Goal: Task Accomplishment & Management: Complete application form

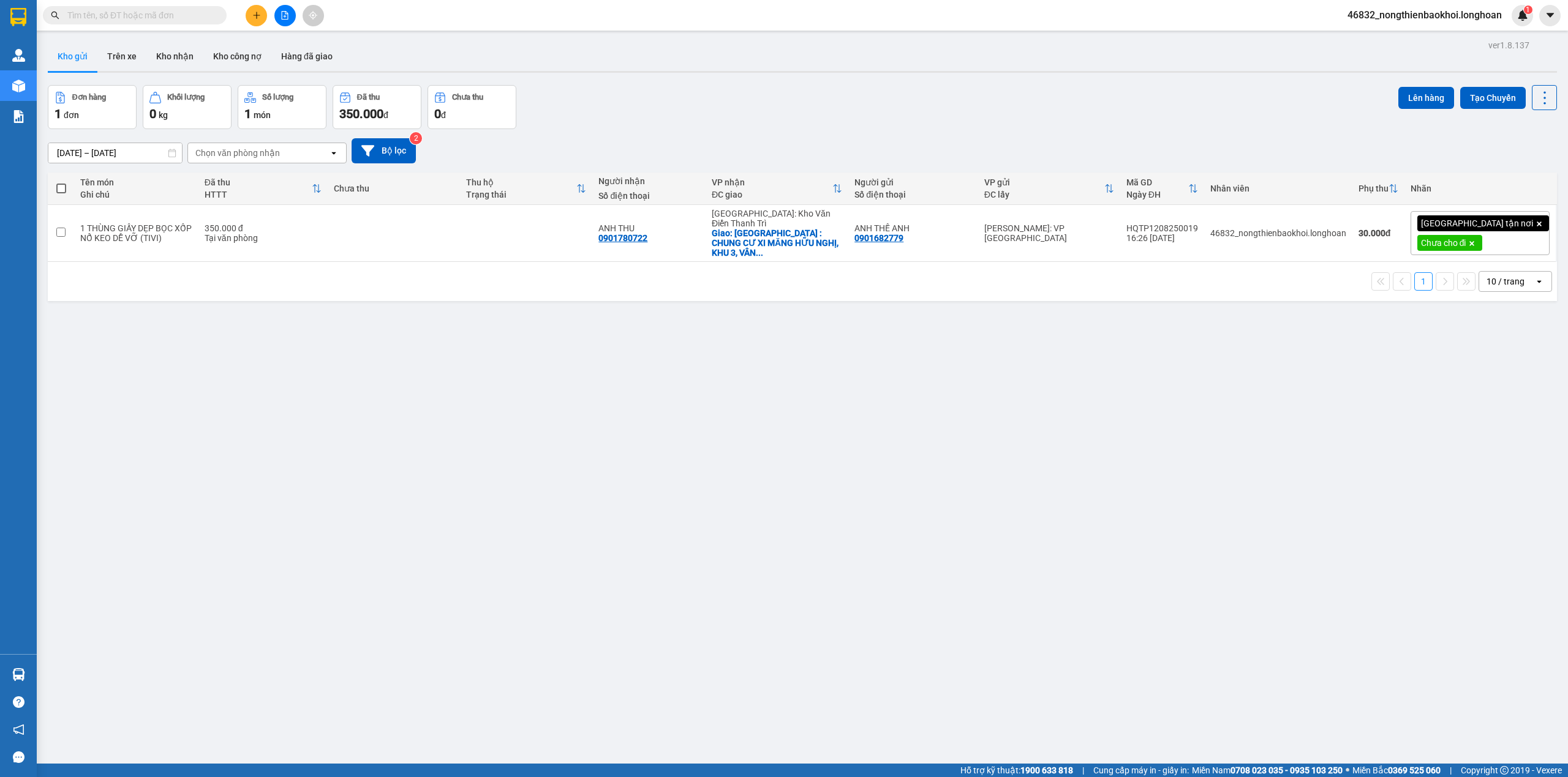
click at [190, 18] on input "text" at bounding box center [139, 15] width 144 height 13
paste input "HQTP1208250015"
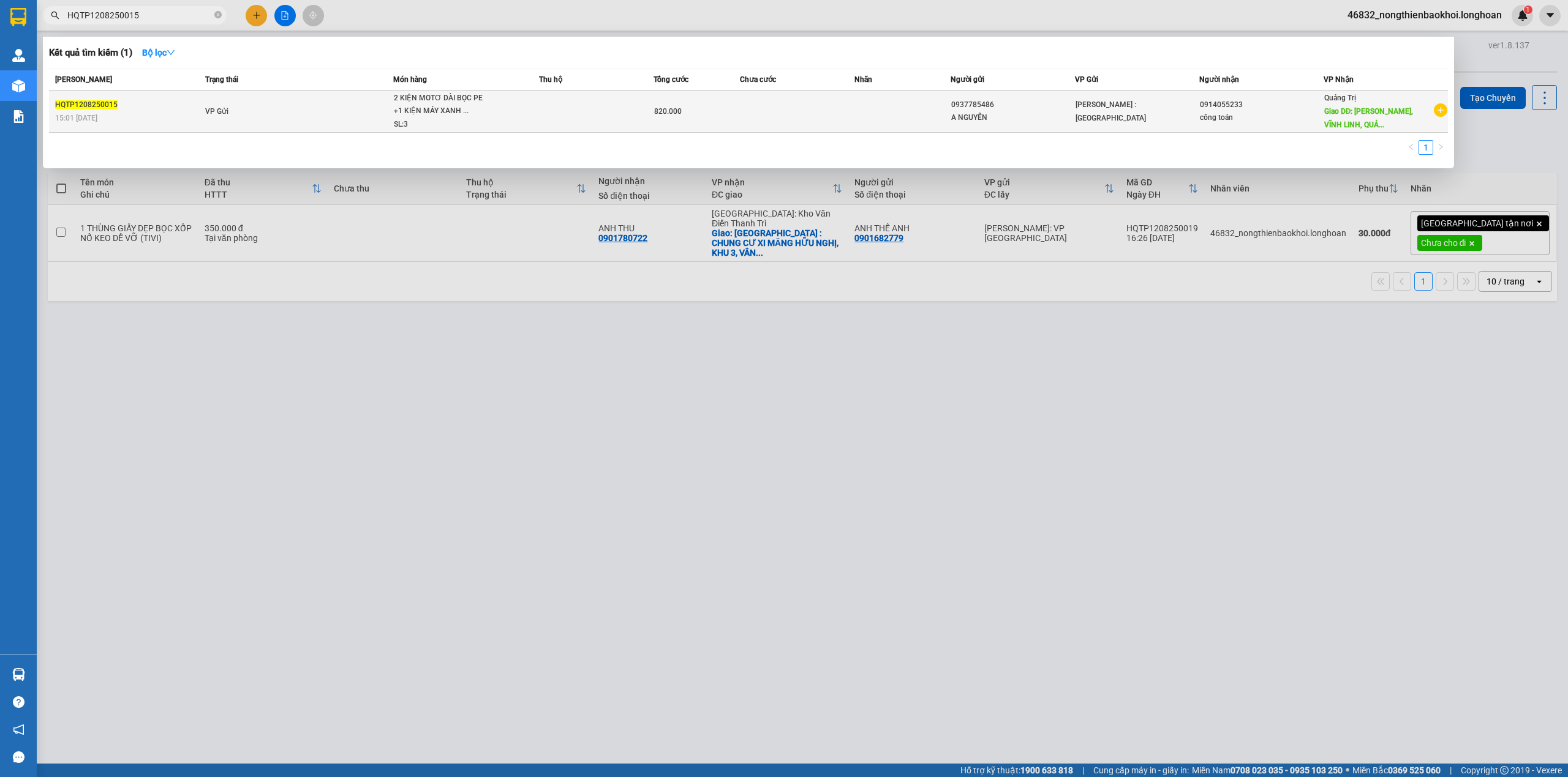
type input "HQTP1208250015"
click at [486, 110] on div "2 KIỆN MOTƠ DÀI BỌC PE +1 KIỆN MÁY XANH ..." at bounding box center [439, 105] width 92 height 26
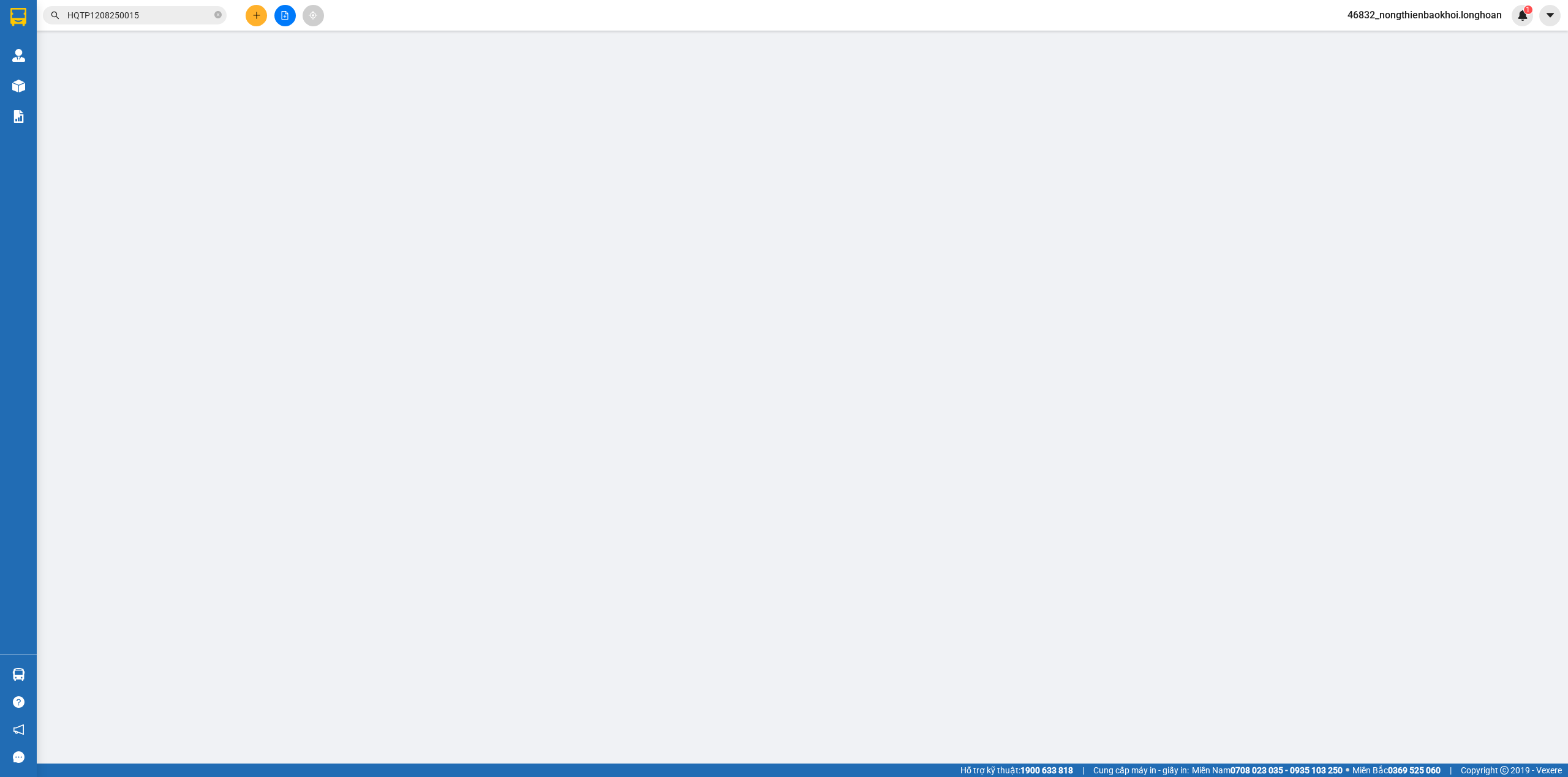
type input "0937785486"
type input "A NGUYÊN"
type input "0914055233"
type input "công toản"
type input "[PERSON_NAME], VĨNH LINH, QUẢNG TRỊ QL1A"
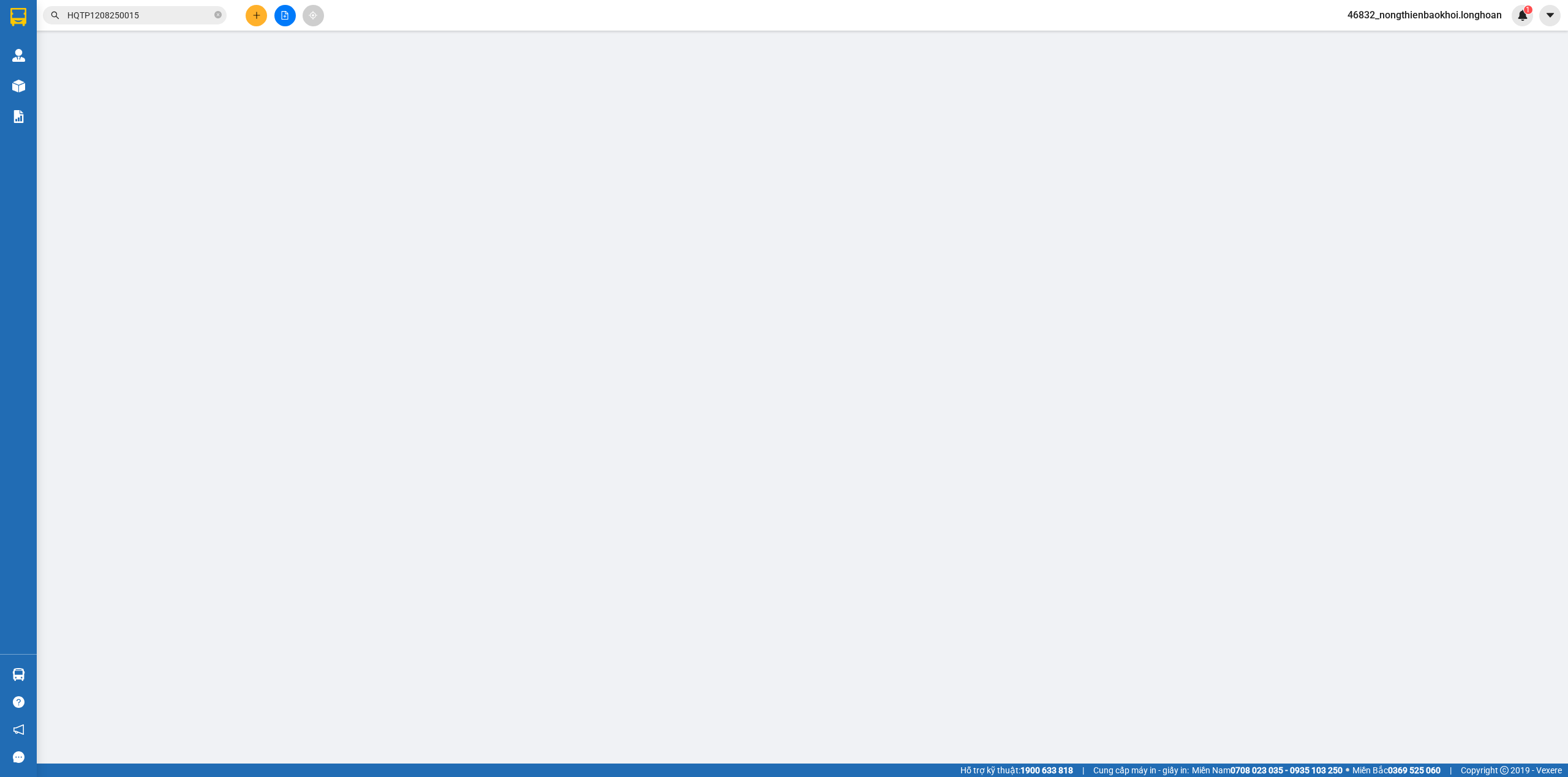
type input "820.000"
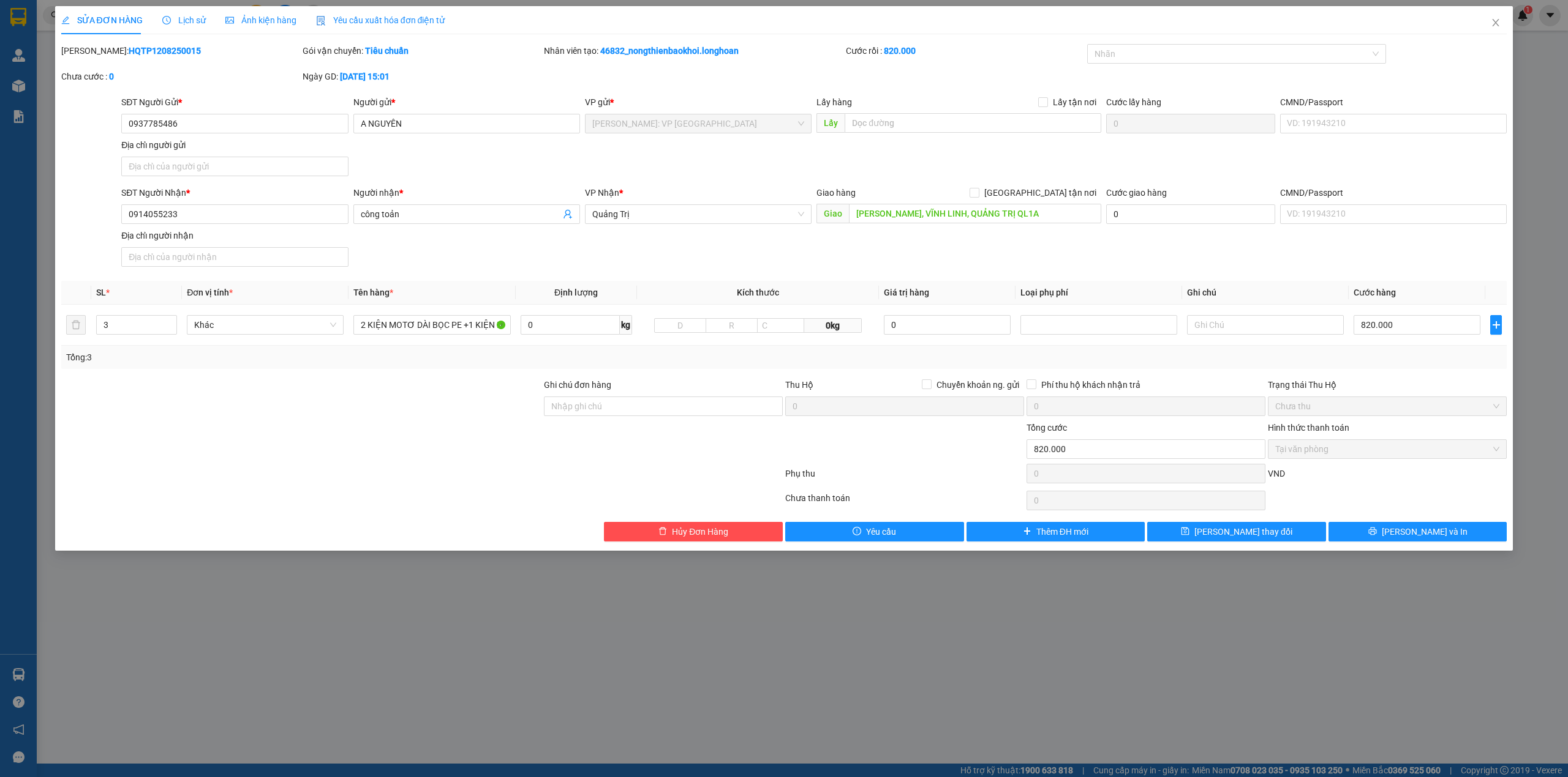
click at [408, 402] on div at bounding box center [301, 399] width 482 height 43
click at [410, 402] on div at bounding box center [301, 399] width 482 height 43
click at [240, 117] on input "0937785486" at bounding box center [234, 123] width 227 height 19
click at [408, 276] on div "Total Paid Fee 820.000 Total UnPaid Fee 0 Cash Collection Total Fee Mã ĐH: HQTP…" at bounding box center [784, 292] width 1445 height 498
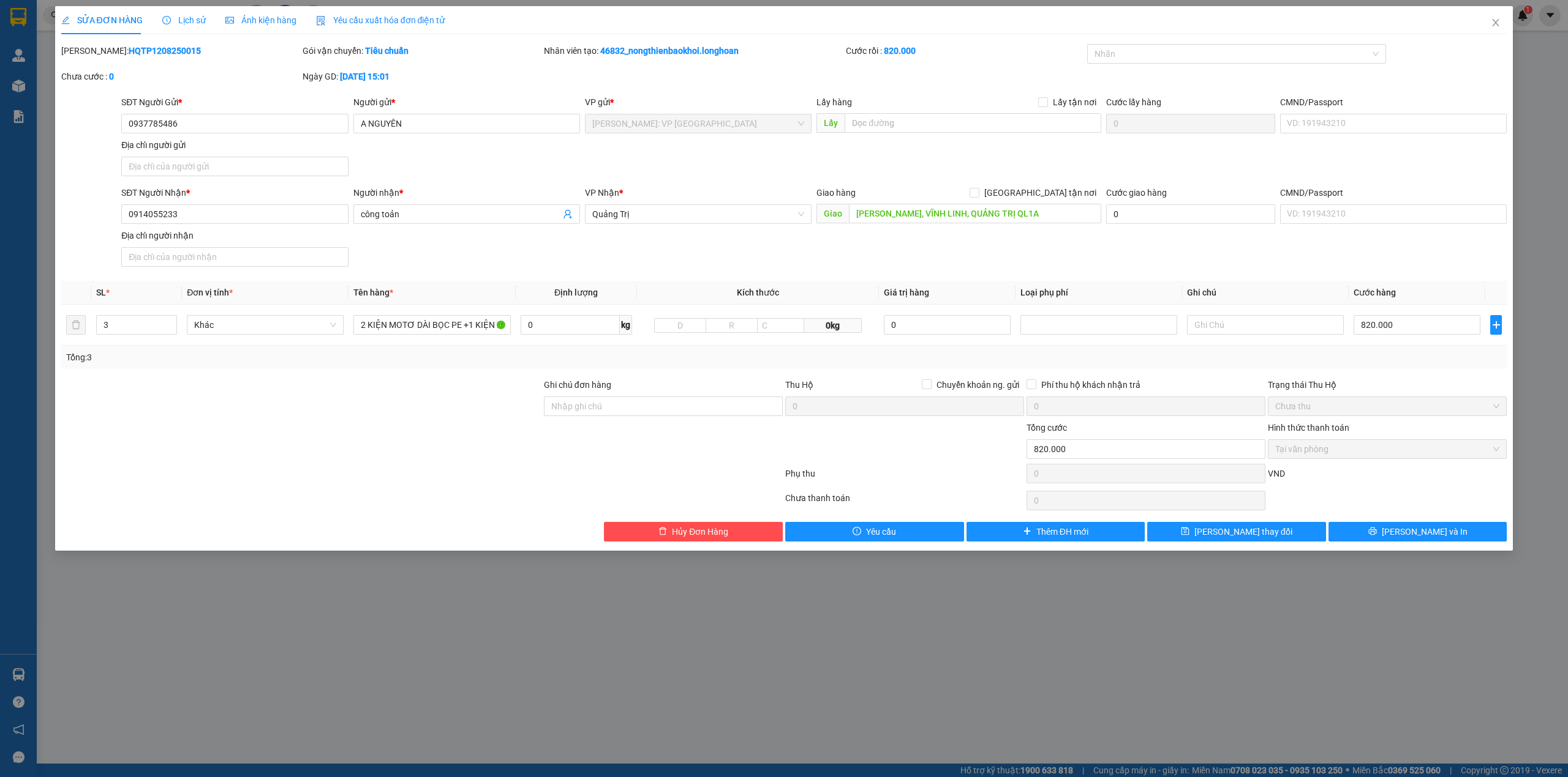
click at [361, 430] on div at bounding box center [301, 442] width 482 height 43
click at [409, 408] on div at bounding box center [301, 399] width 482 height 43
click at [1466, 531] on button "[PERSON_NAME] và In" at bounding box center [1417, 532] width 179 height 19
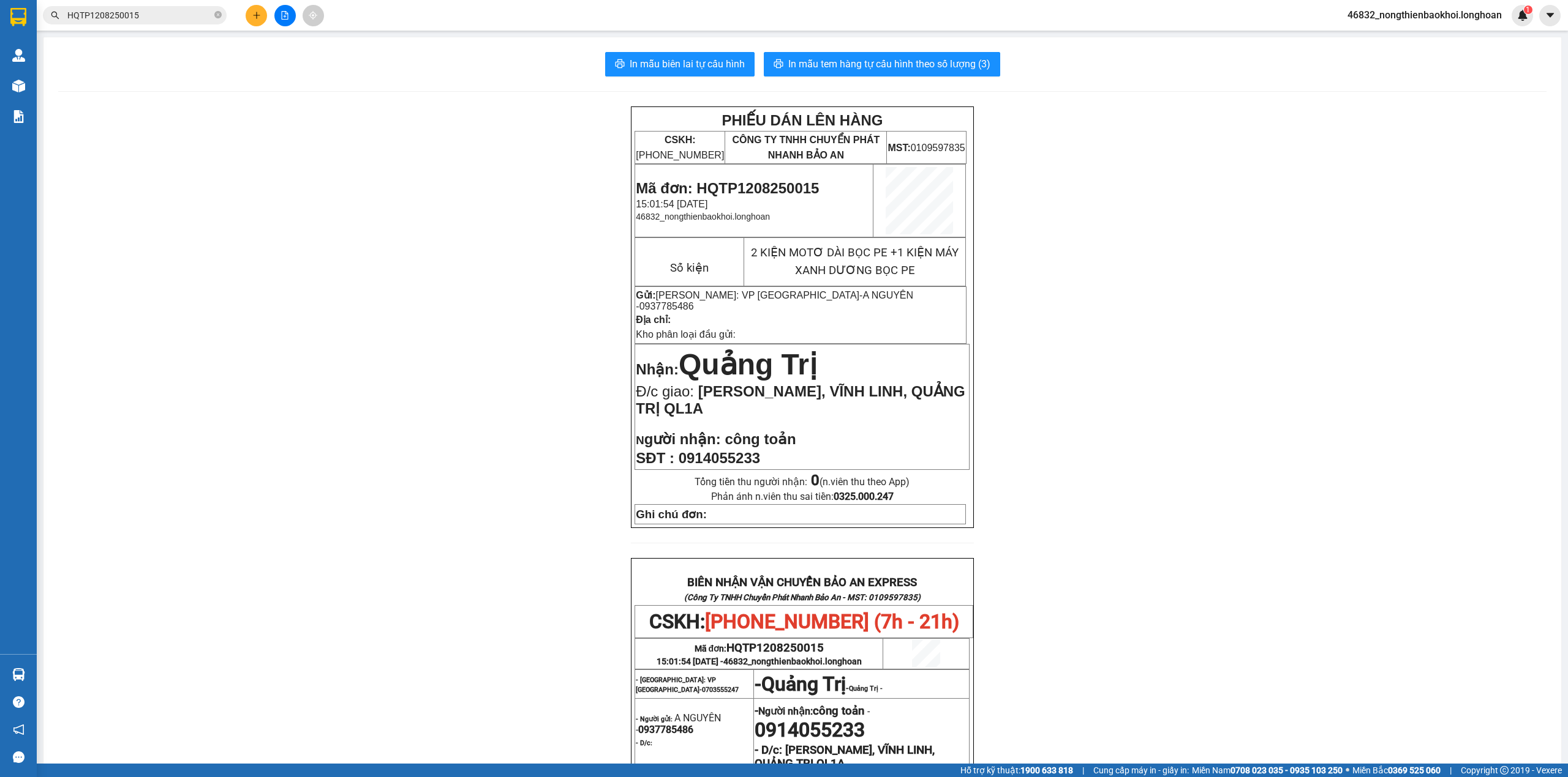
scroll to position [163, 0]
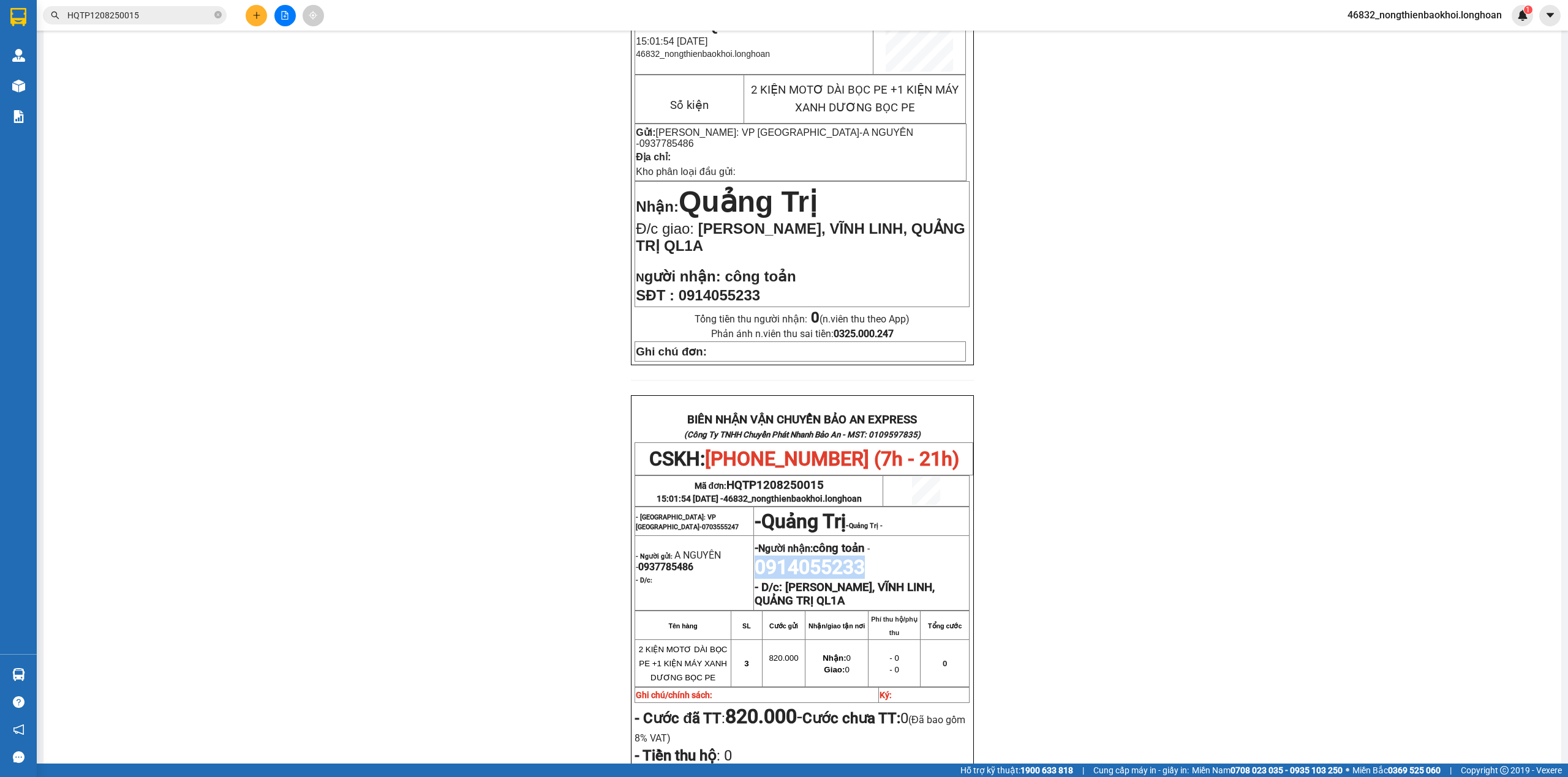
drag, startPoint x: 753, startPoint y: 562, endPoint x: 860, endPoint y: 562, distance: 107.0
click at [860, 562] on span "0914055233" at bounding box center [810, 567] width 110 height 24
copy span "0914055233"
click at [466, 524] on div "PHIẾU DÁN LÊN HÀNG CSKH: [PHONE_NUMBER] CÔNG TY TNHH CHUYỂN PHÁT NHANH BẢO AN M…" at bounding box center [802, 457] width 1488 height 1026
click at [182, 15] on input "HQTP1208250015" at bounding box center [139, 15] width 144 height 13
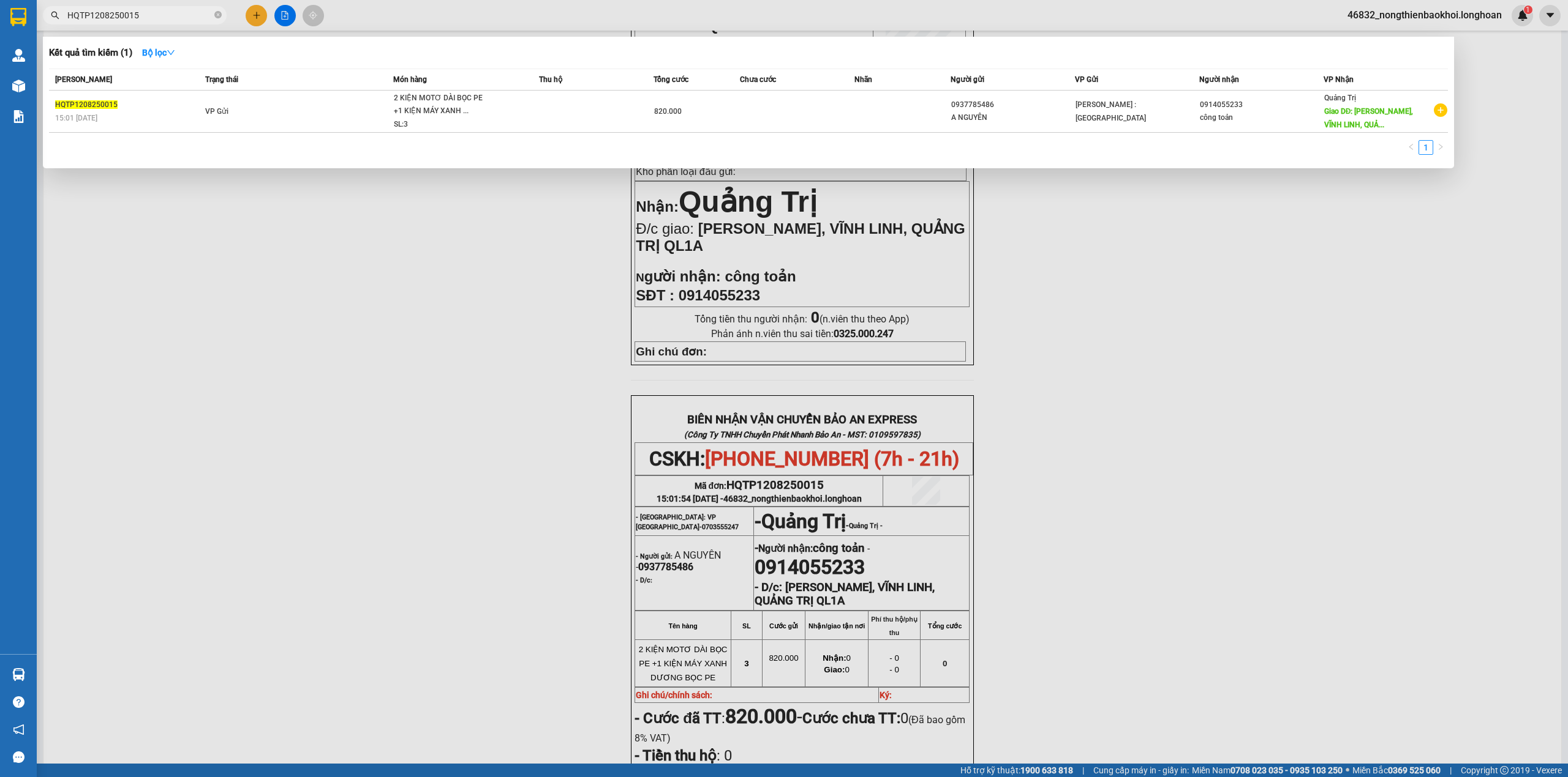
click at [182, 15] on input "HQTP1208250015" at bounding box center [139, 15] width 144 height 13
paste input "0914055233"
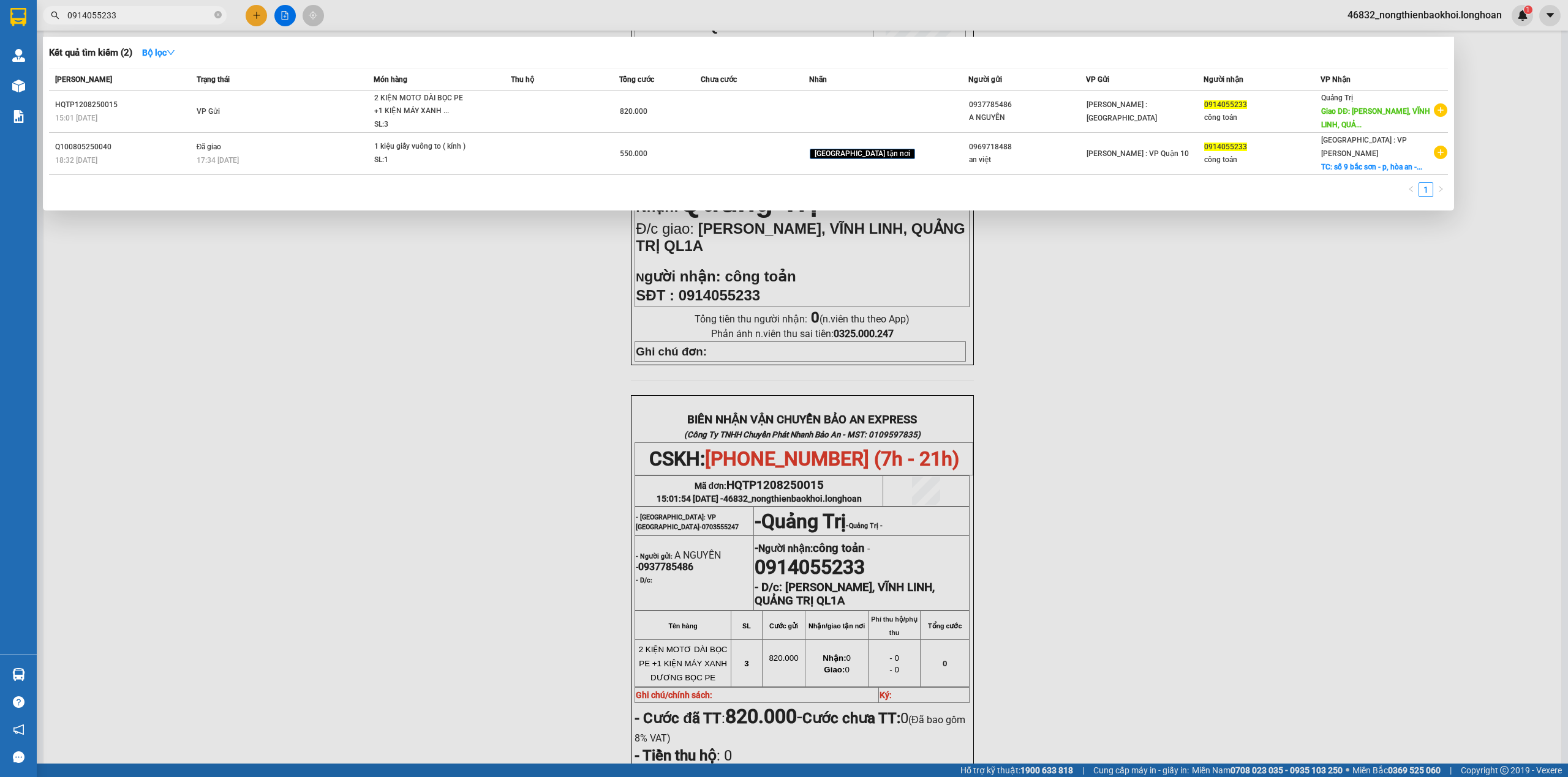
type input "0914055233"
click at [411, 256] on div at bounding box center [784, 388] width 1568 height 777
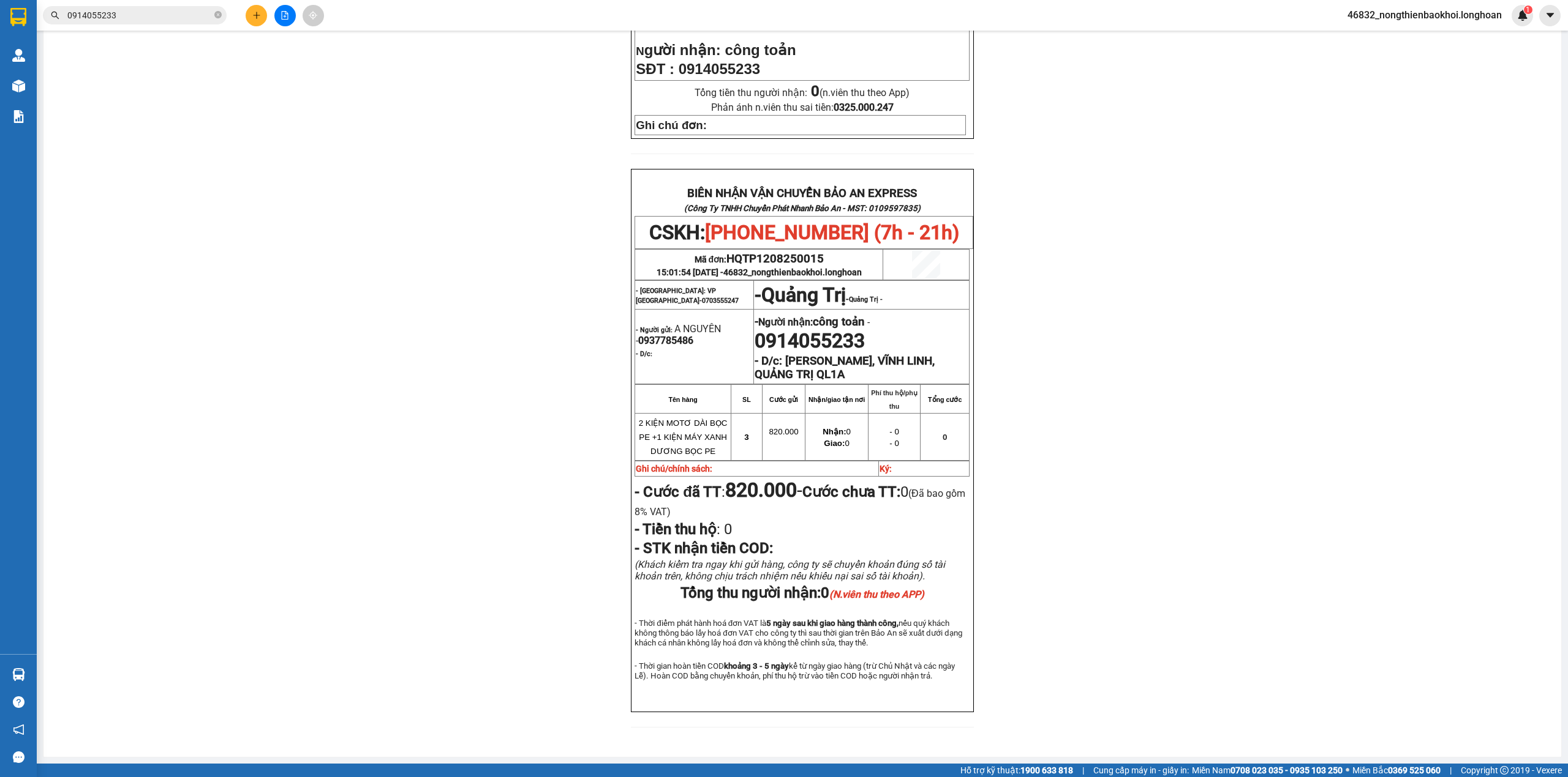
scroll to position [415, 0]
click at [388, 648] on div "PHIẾU DÁN LÊN HÀNG CSKH: [PHONE_NUMBER] CÔNG TY TNHH CHUYỂN PHÁT NHANH BẢO AN M…" at bounding box center [802, 230] width 1488 height 1026
click at [365, 400] on div "PHIẾU DÁN LÊN HÀNG CSKH: [PHONE_NUMBER] CÔNG TY TNHH CHUYỂN PHÁT NHANH BẢO AN M…" at bounding box center [802, 230] width 1488 height 1026
click at [375, 172] on div "PHIẾU DÁN LÊN HÀNG CSKH: [PHONE_NUMBER] CÔNG TY TNHH CHUYỂN PHÁT NHANH BẢO AN M…" at bounding box center [802, 230] width 1488 height 1026
click at [472, 470] on div "PHIẾU DÁN LÊN HÀNG CSKH: [PHONE_NUMBER] CÔNG TY TNHH CHUYỂN PHÁT NHANH BẢO AN M…" at bounding box center [802, 230] width 1488 height 1026
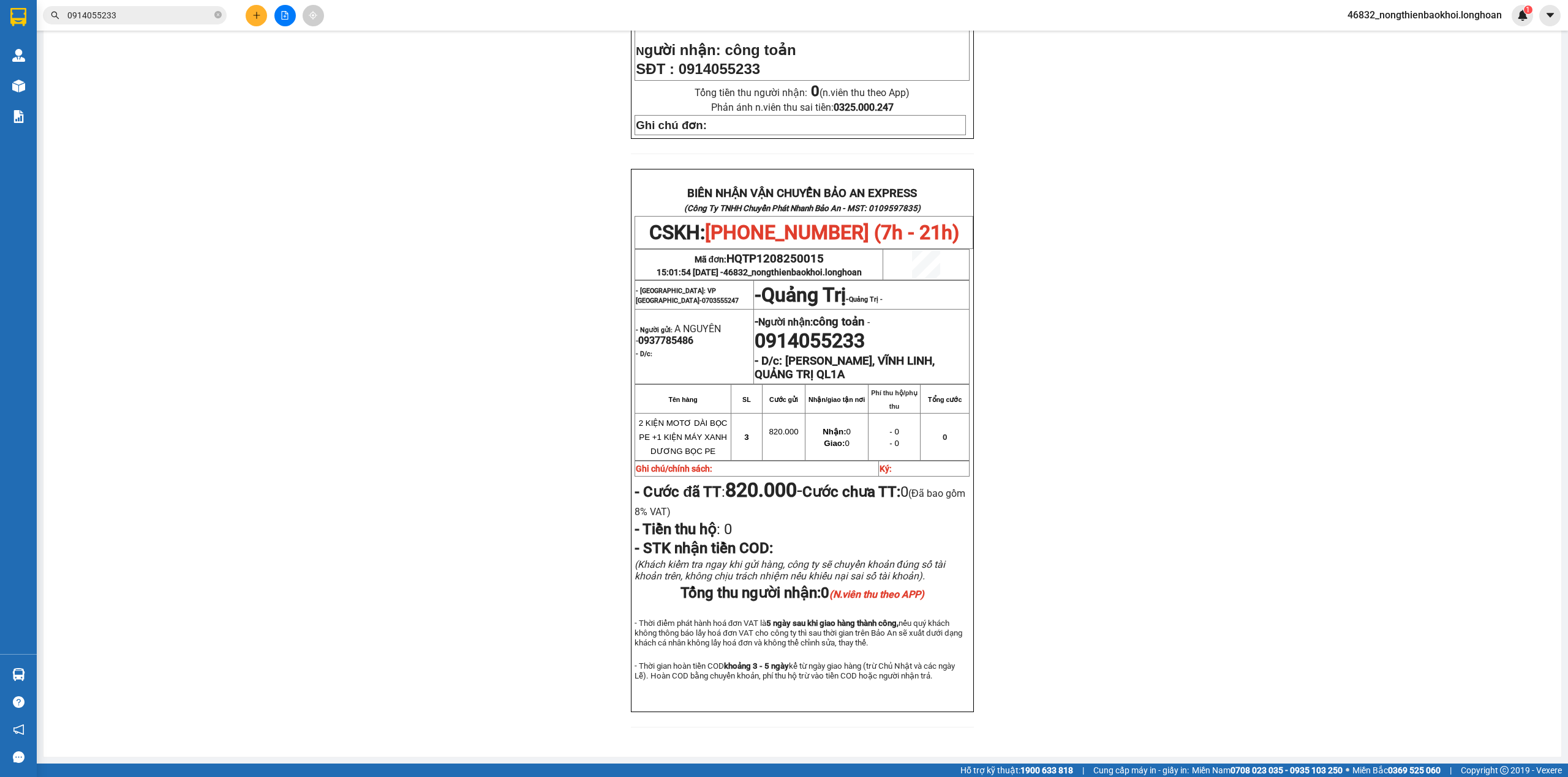
drag, startPoint x: 614, startPoint y: 108, endPoint x: 966, endPoint y: 114, distance: 352.1
click at [961, 116] on div "PHIẾU DÁN LÊN HÀNG CSKH: [PHONE_NUMBER] CÔNG TY TNHH CHUYỂN PHÁT NHANH BẢO AN M…" at bounding box center [802, 230] width 1488 height 1026
drag, startPoint x: 601, startPoint y: 113, endPoint x: 1009, endPoint y: 129, distance: 408.3
click at [1009, 129] on div "PHIẾU DÁN LÊN HÀNG CSKH: [PHONE_NUMBER] CÔNG TY TNHH CHUYỂN PHÁT NHANH BẢO AN M…" at bounding box center [802, 230] width 1488 height 1026
click at [574, 150] on div "PHIẾU DÁN LÊN HÀNG CSKH: [PHONE_NUMBER] CÔNG TY TNHH CHUYỂN PHÁT NHANH BẢO AN M…" at bounding box center [802, 230] width 1488 height 1026
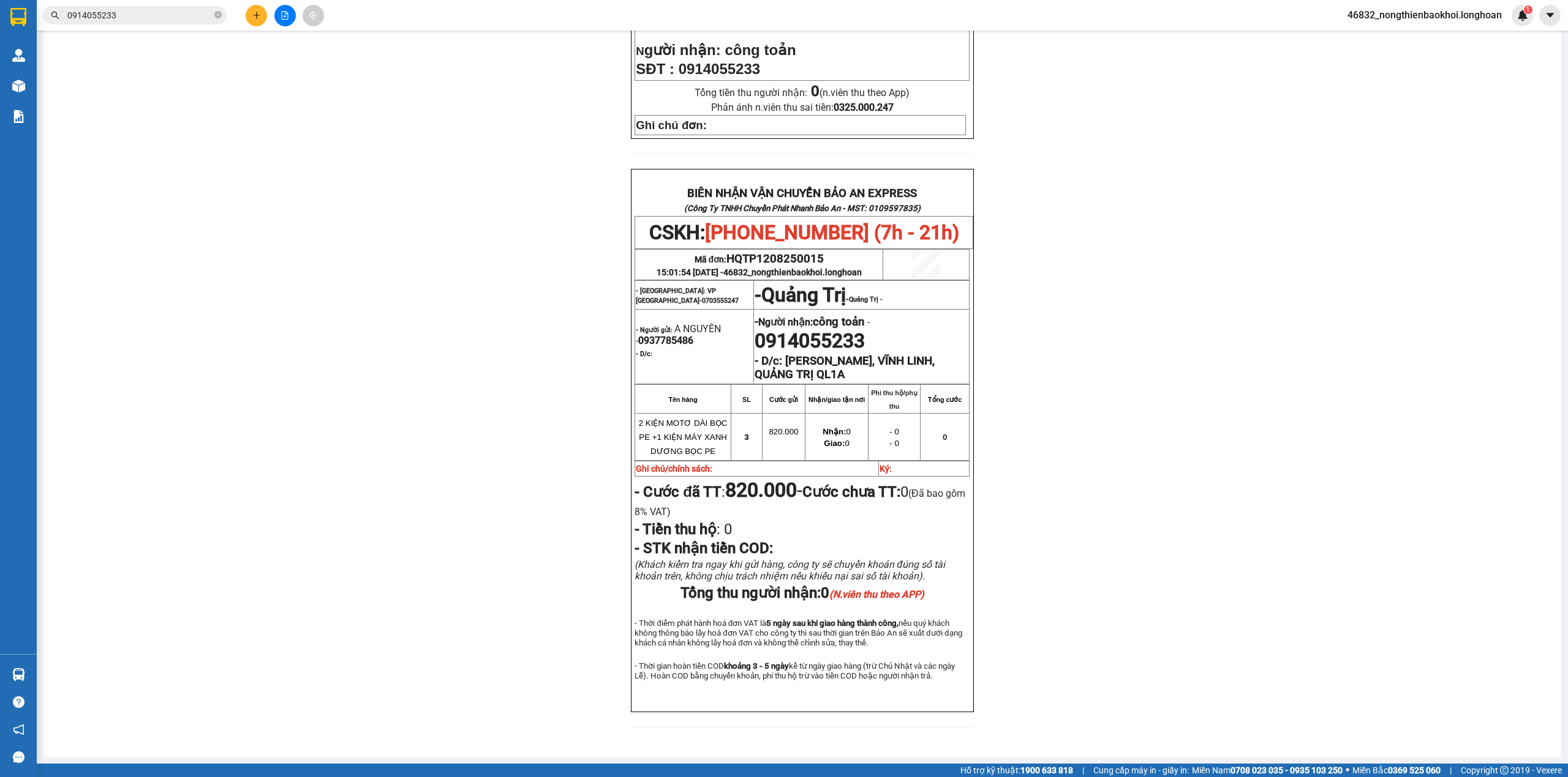
click at [393, 567] on div "PHIẾU DÁN LÊN HÀNG CSKH: [PHONE_NUMBER] CÔNG TY TNHH CHUYỂN PHÁT NHANH BẢO AN M…" at bounding box center [802, 230] width 1488 height 1026
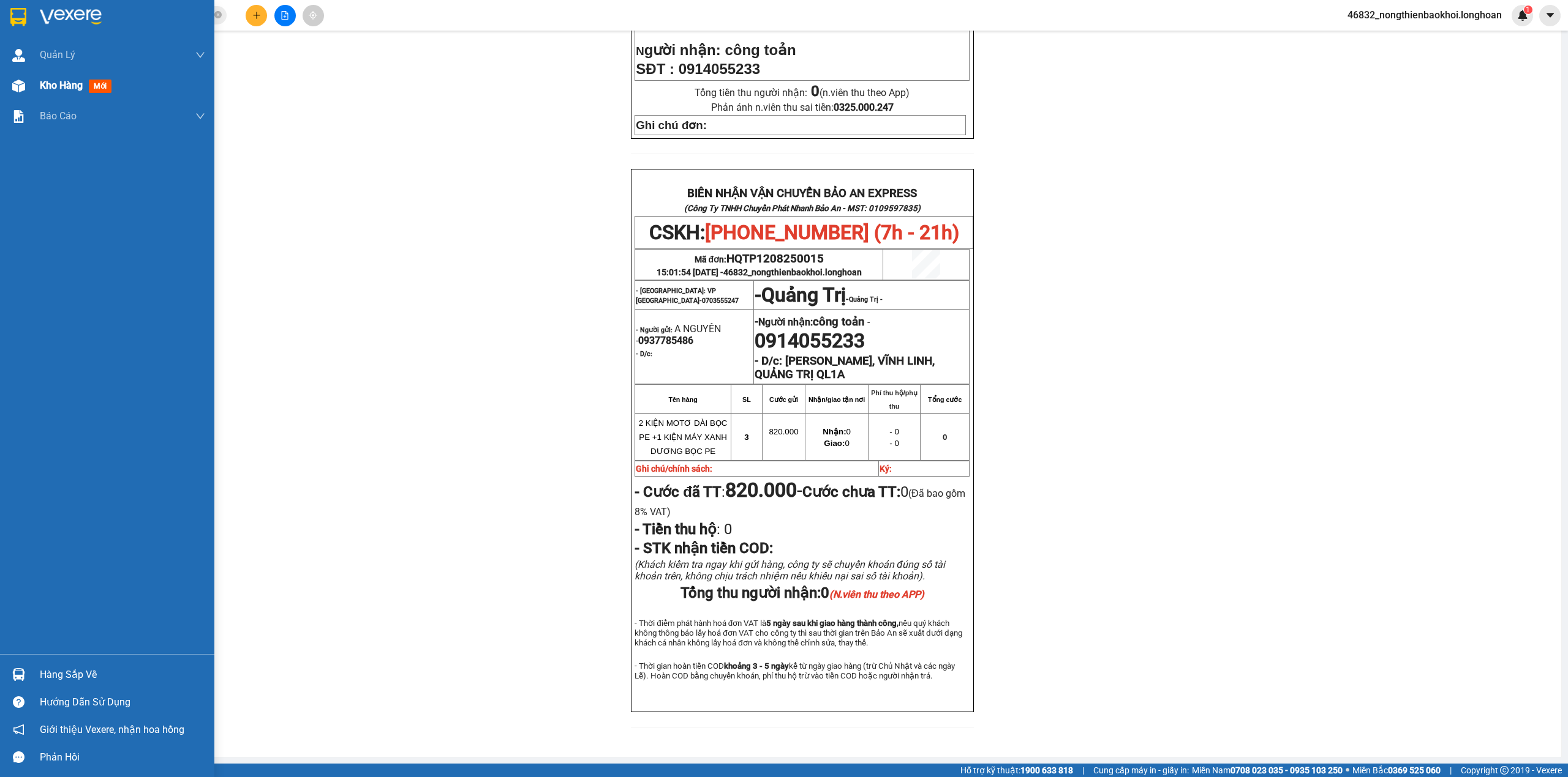
click at [18, 76] on div at bounding box center [18, 86] width 21 height 21
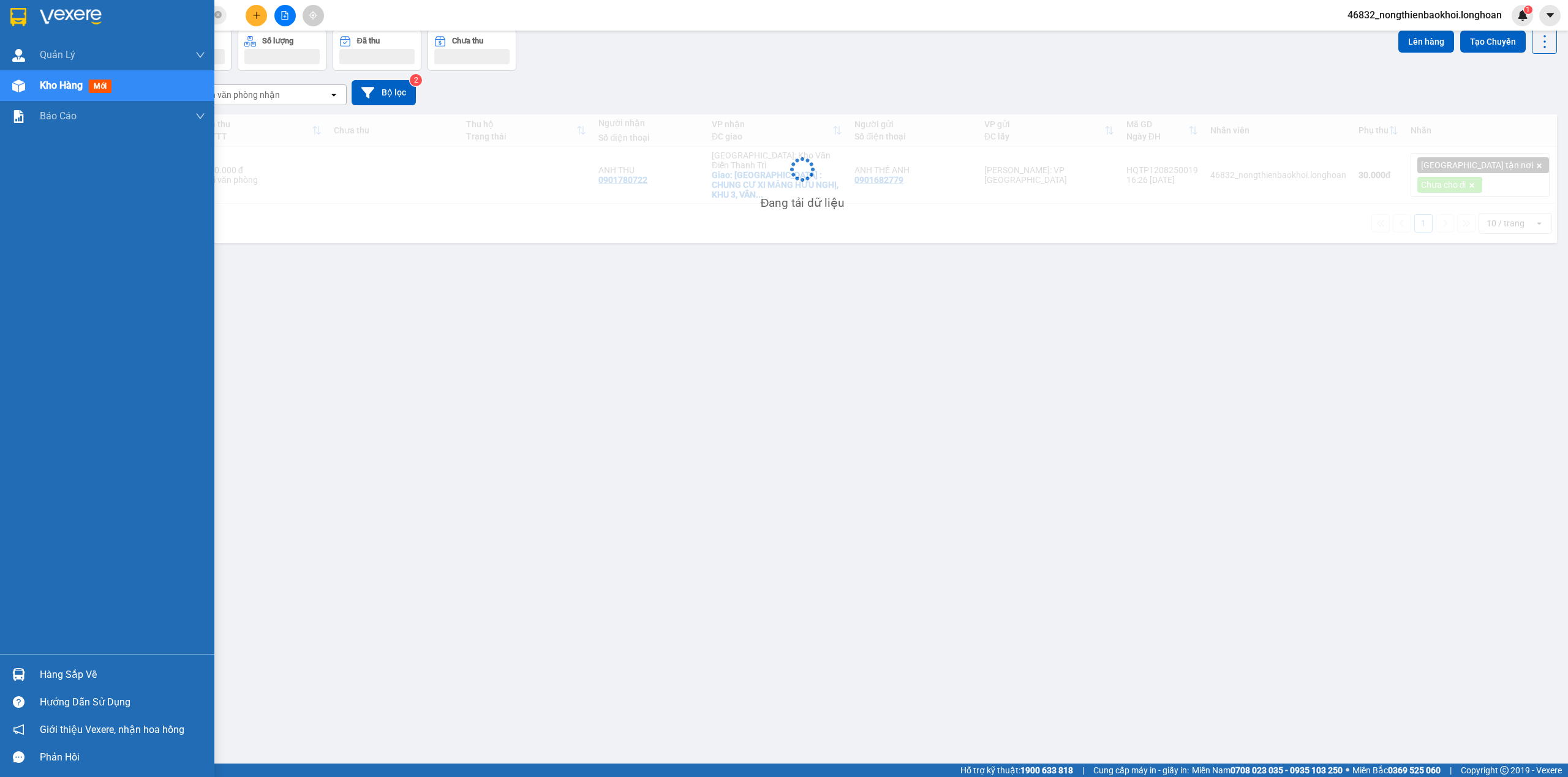
scroll to position [56, 0]
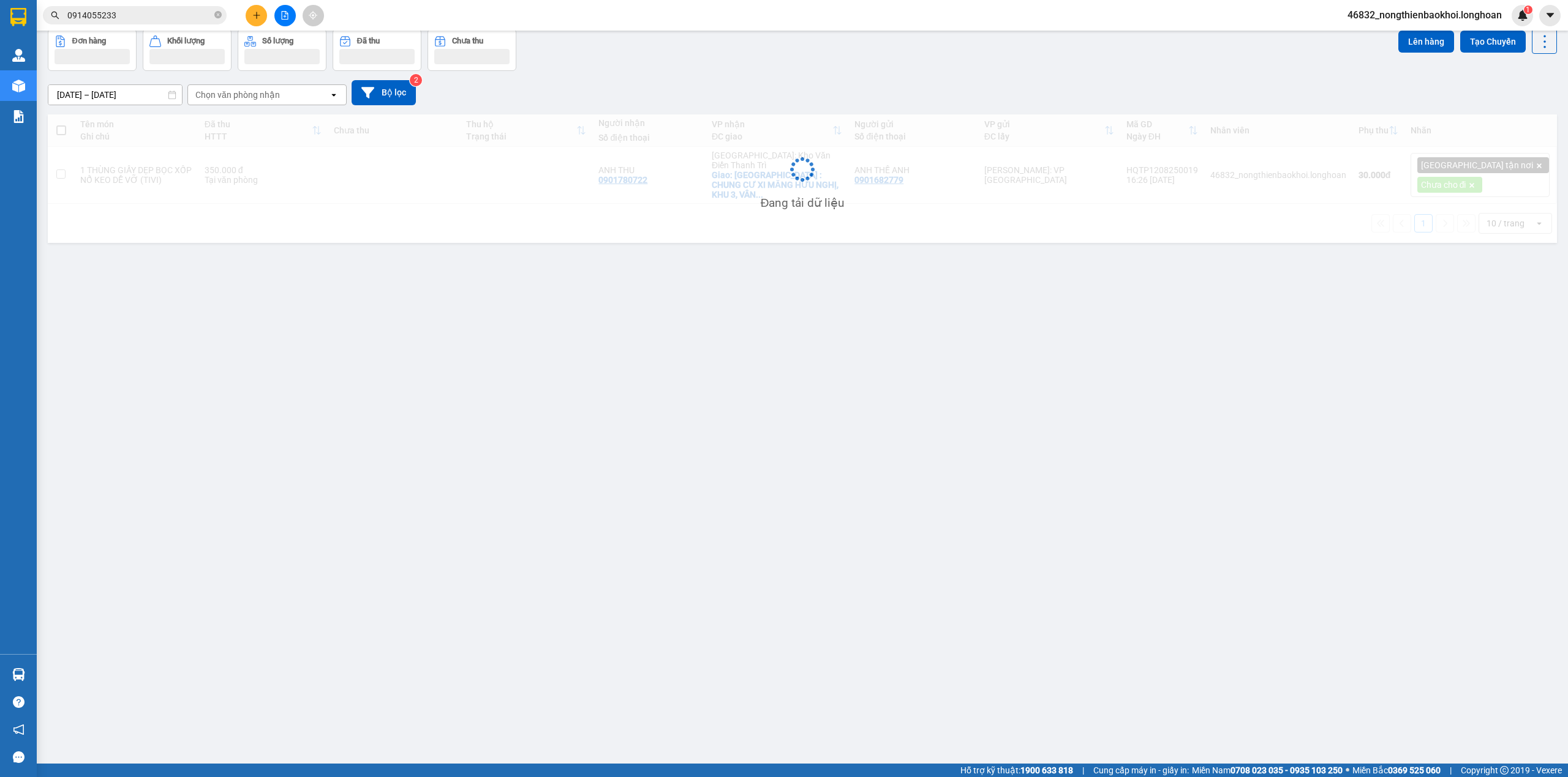
click at [888, 52] on div "Đơn hàng Khối lượng Số lượng Đã thu Chưa thu Lên hàng Tạo Chuyến" at bounding box center [803, 50] width 1509 height 42
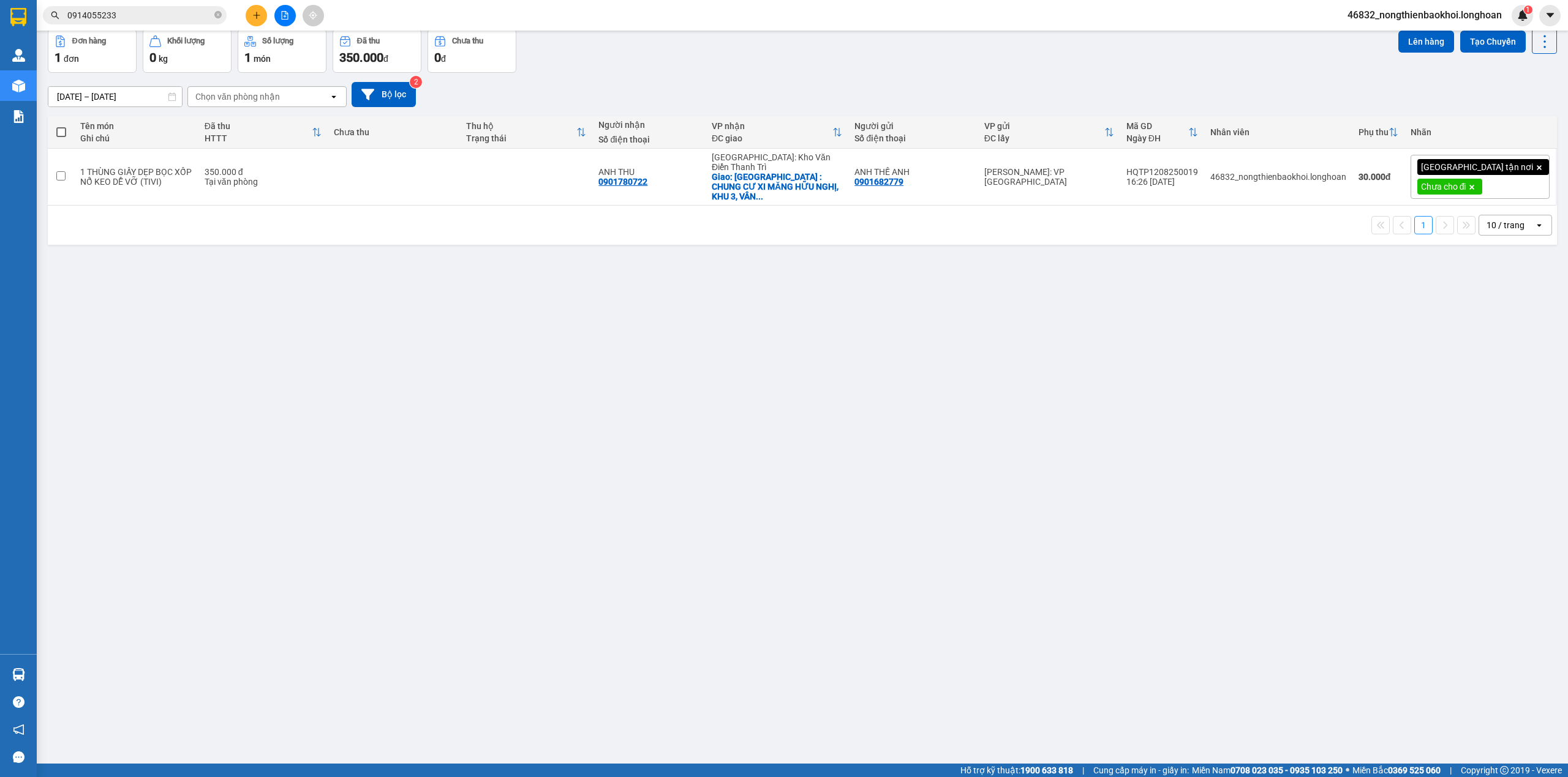
click at [811, 300] on div "ver 1.8.137 Kho gửi Trên xe Kho nhận Kho công nợ Hàng đã giao Đơn hàng 1 đơn Kh…" at bounding box center [802, 369] width 1519 height 777
click at [795, 292] on div "ver 1.8.137 Kho gửi Trên xe Kho nhận Kho công nợ Hàng đã giao Đơn hàng 1 đơn Kh…" at bounding box center [802, 369] width 1519 height 777
click at [464, 289] on div "ver 1.8.137 Kho gửi Trên xe Kho nhận Kho công nợ Hàng đã giao Đơn hàng 1 đơn Kh…" at bounding box center [802, 369] width 1519 height 777
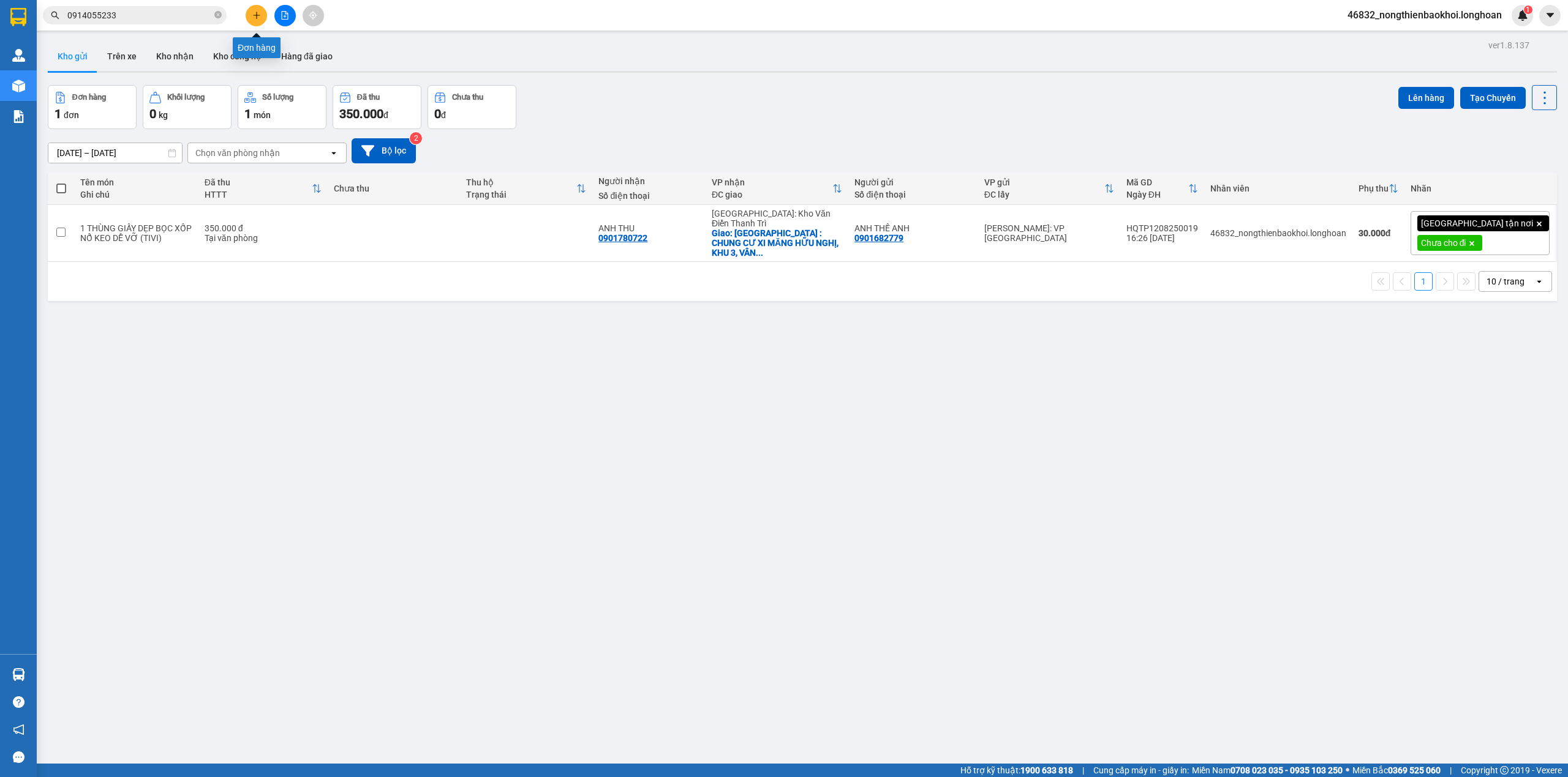
click at [263, 10] on button at bounding box center [256, 16] width 21 height 21
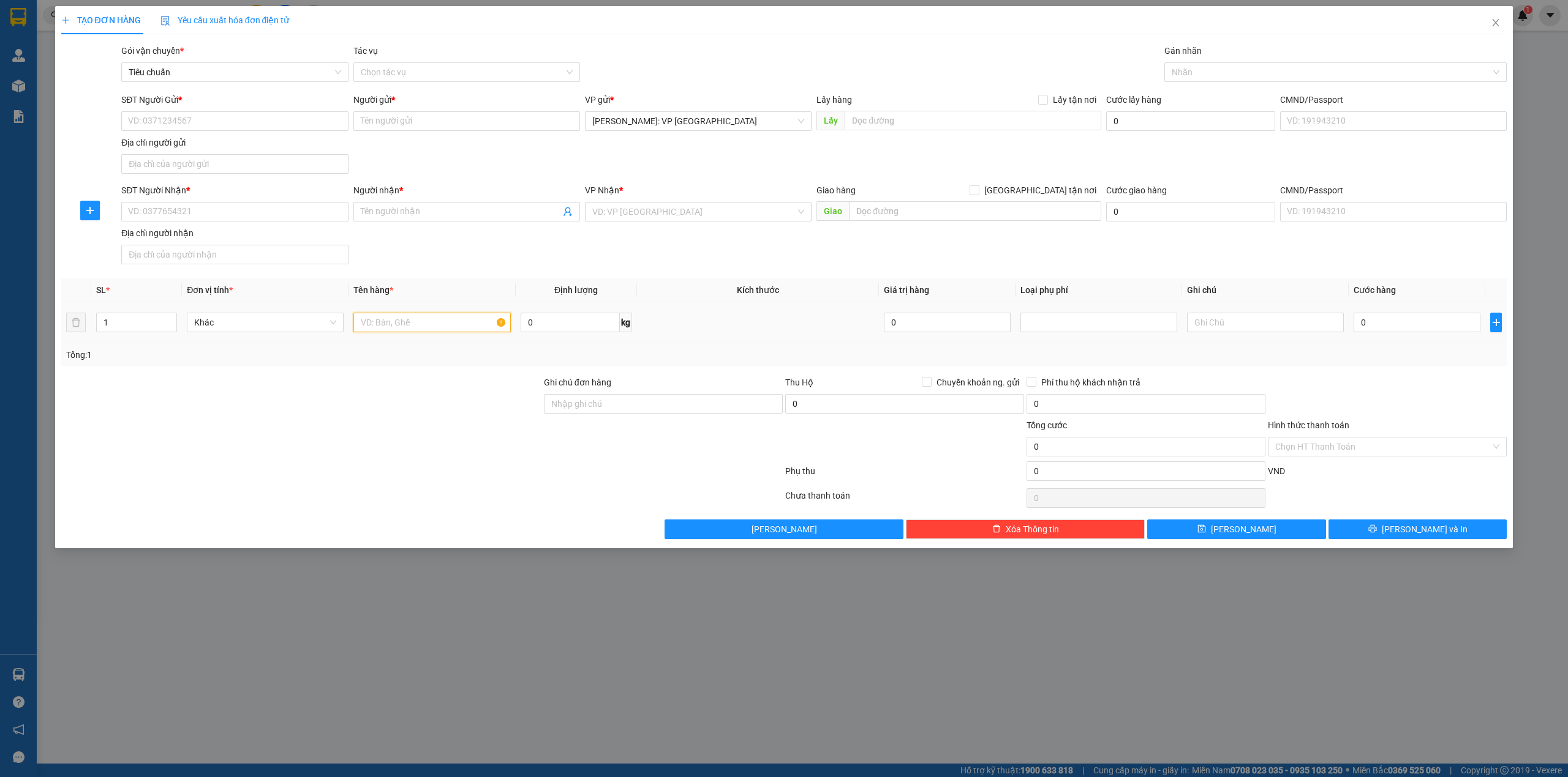
click at [388, 322] on input "text" at bounding box center [432, 322] width 157 height 19
type input "1 xe máy biển số"
click at [246, 209] on input "SĐT Người Nhận *" at bounding box center [234, 212] width 227 height 19
click at [136, 214] on input "0358637777" at bounding box center [234, 212] width 227 height 19
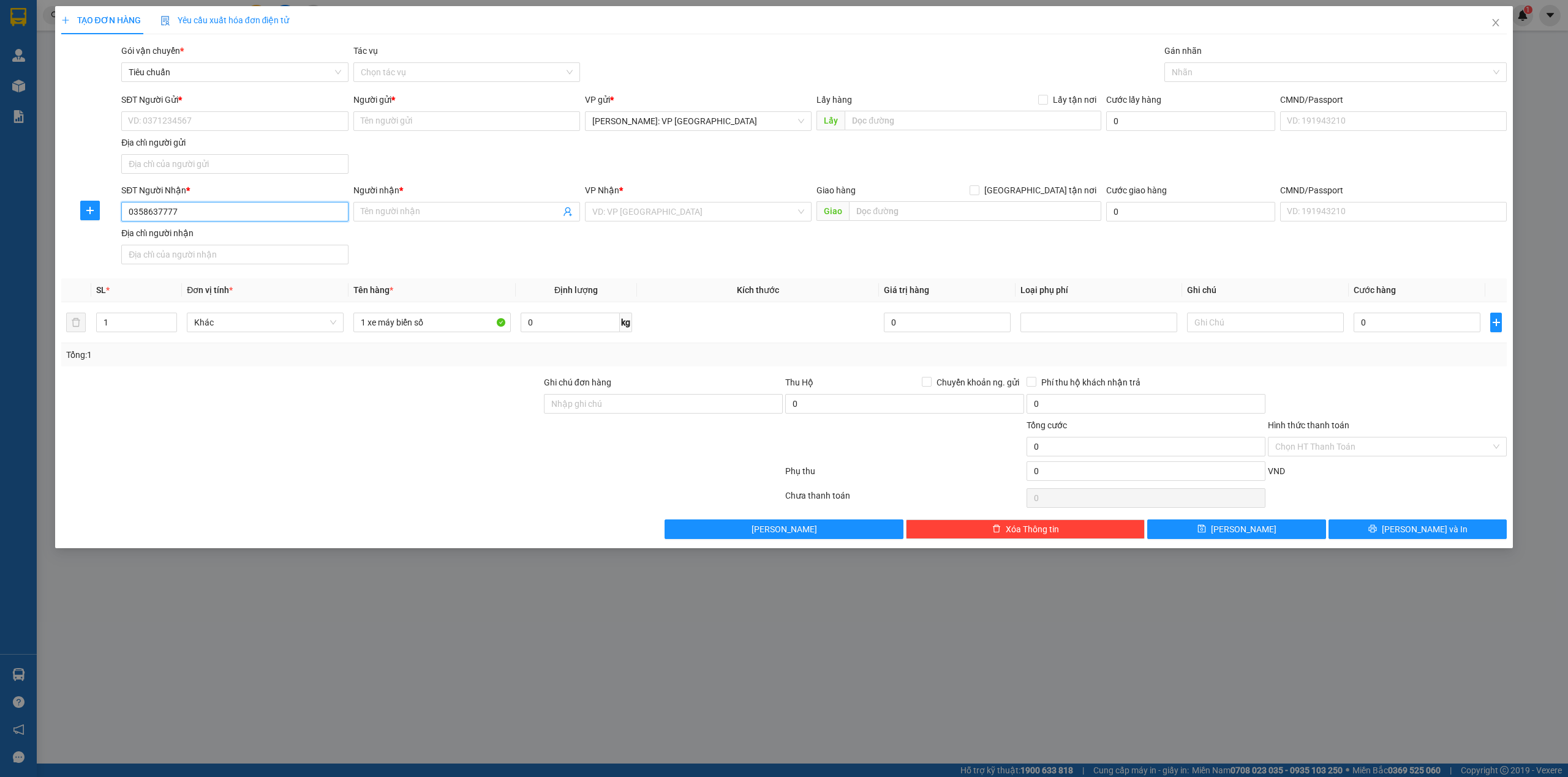
paste input "978110668"
type input "0978110668"
click at [214, 237] on div "0978110668 - đoàn công thắng - 0967191001" at bounding box center [235, 237] width 212 height 13
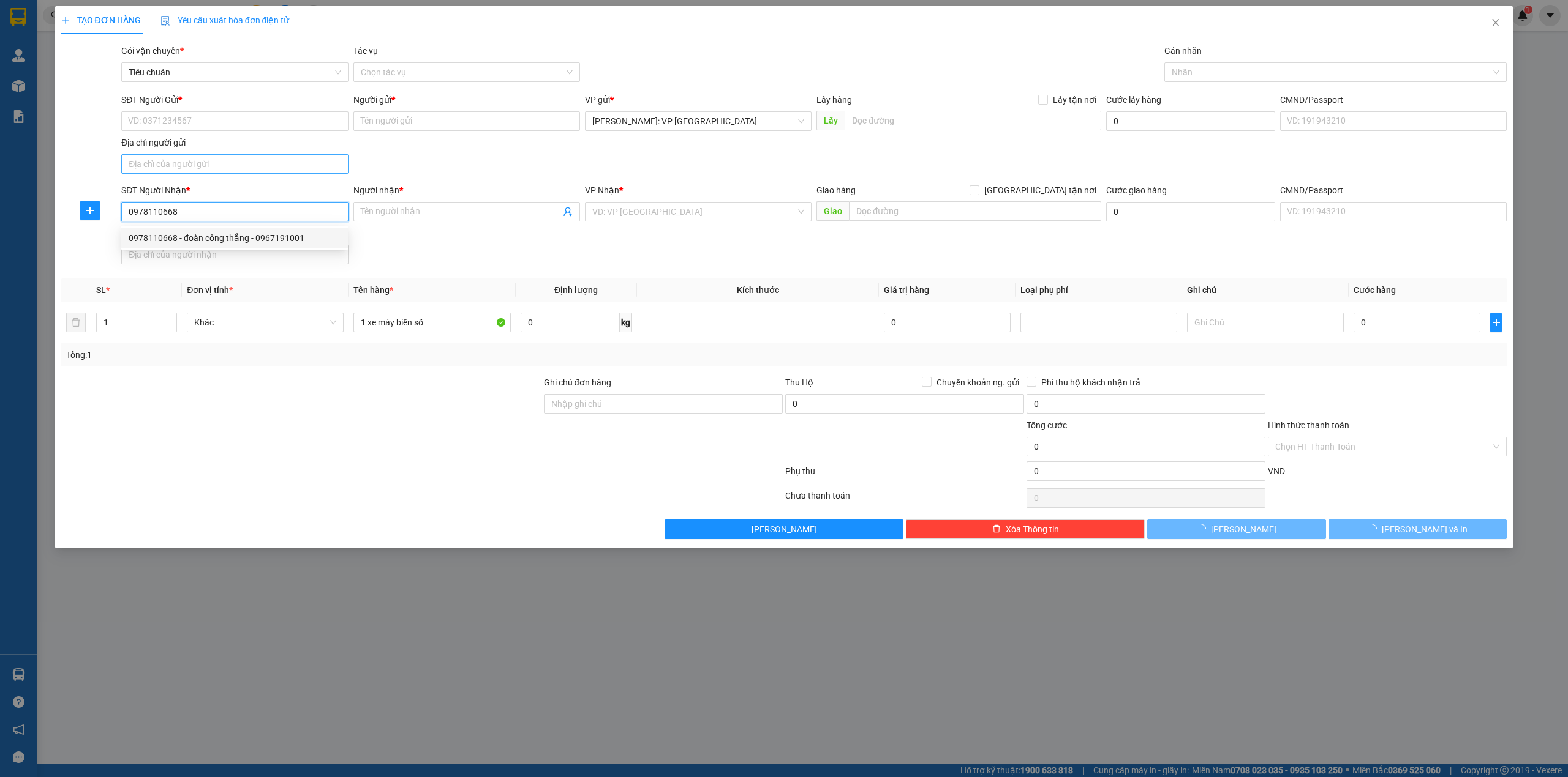
type input "đoàn công thắng - 0967191001"
checkbox input "true"
type input "55 sở dầu quận [GEOGRAPHIC_DATA] thành phố [GEOGRAPHIC_DATA]"
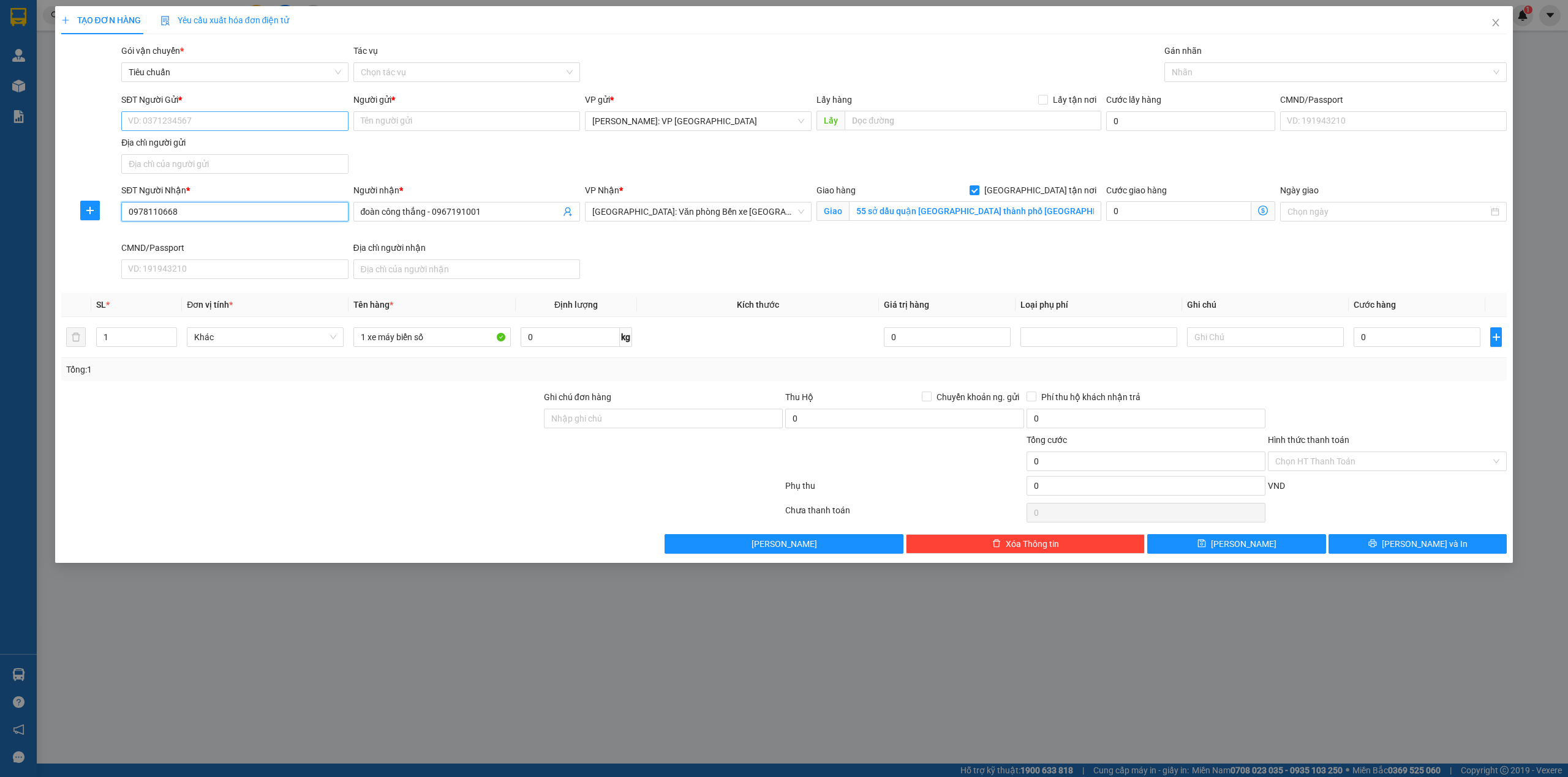
type input "0978110668"
click at [254, 113] on input "SĐT Người Gửi *" at bounding box center [234, 121] width 227 height 19
click at [206, 148] on div "0358637777 - anh trung" at bounding box center [235, 145] width 212 height 13
type input "0358637777"
type input "anh trung"
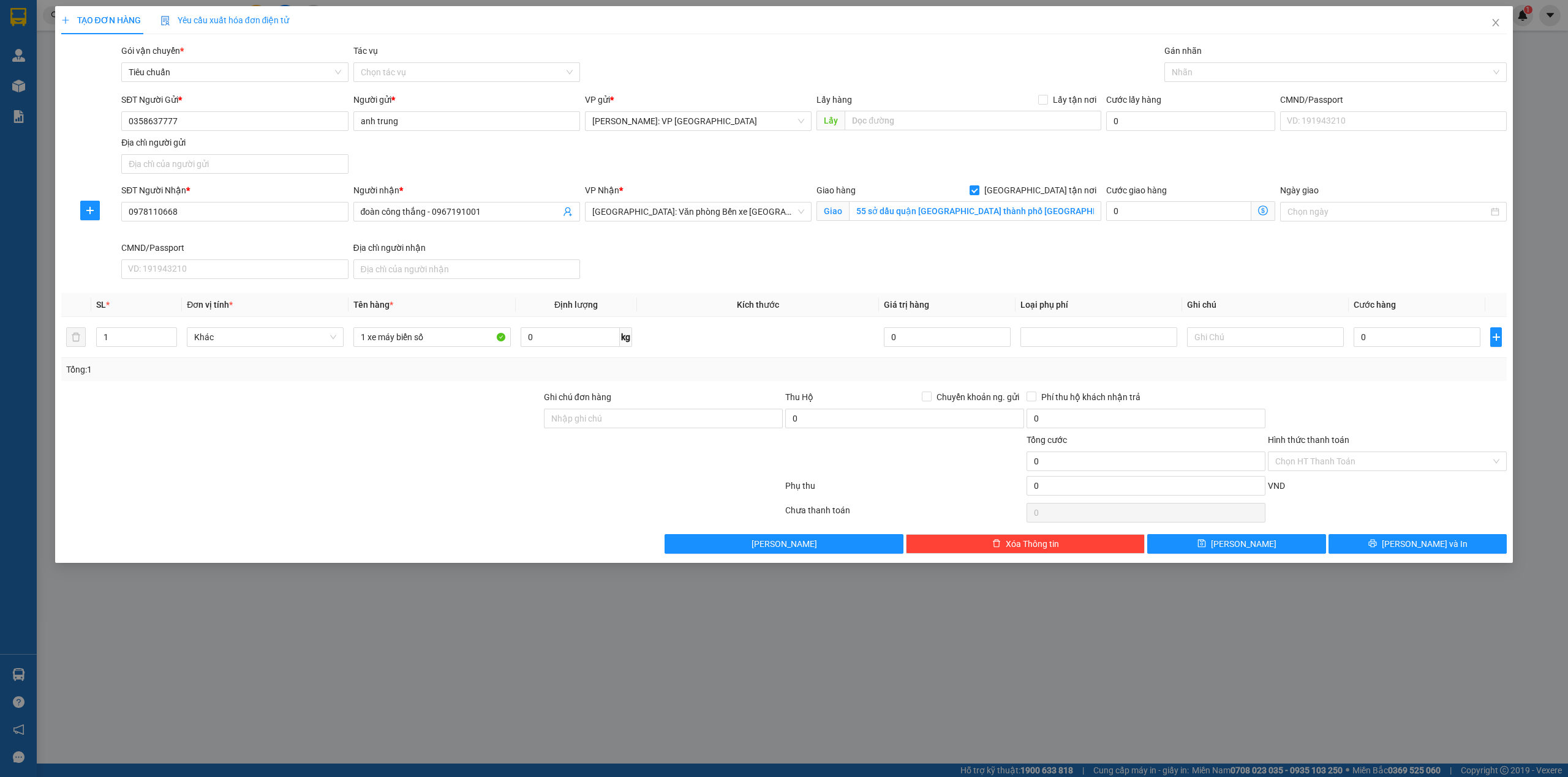
click at [504, 168] on div "SĐT Người Gửi * 0358637777 0358637777 Người gửi * anh trung VP gửi * [GEOGRAPHI…" at bounding box center [814, 136] width 1390 height 86
click at [437, 343] on input "1 xe máy biển số" at bounding box center [432, 337] width 157 height 19
click at [420, 340] on input "1 xe máy biển số" at bounding box center [432, 337] width 157 height 19
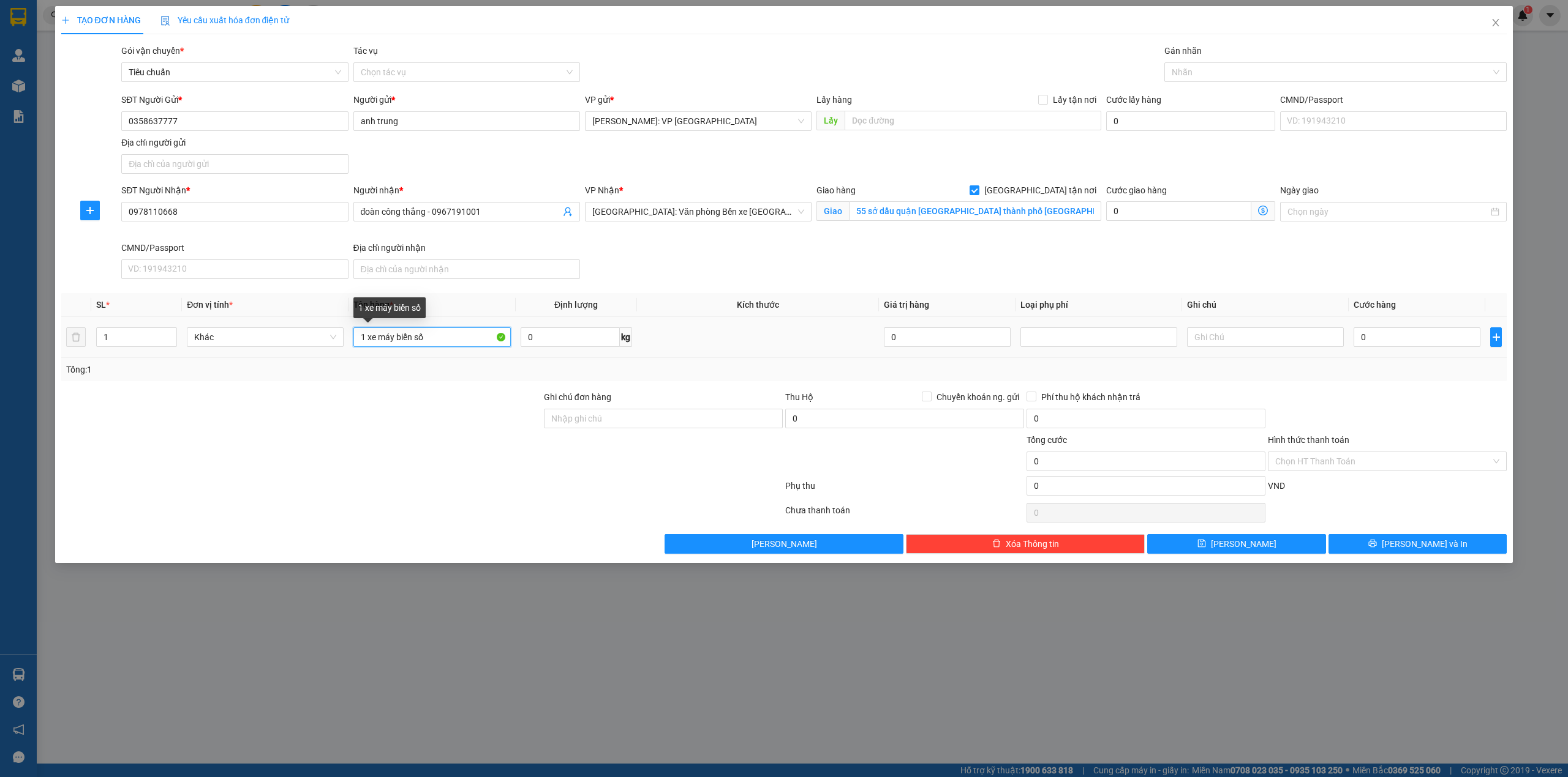
paste input "XE SH MODE BS 15B2-31820 + 1 THÙNG XỐP TRẮNG+ 2 KIỆN GIẤY"
click at [1344, 68] on div at bounding box center [1329, 72] width 325 height 15
type input "1 XE SH MODE BS 15B2-31820"
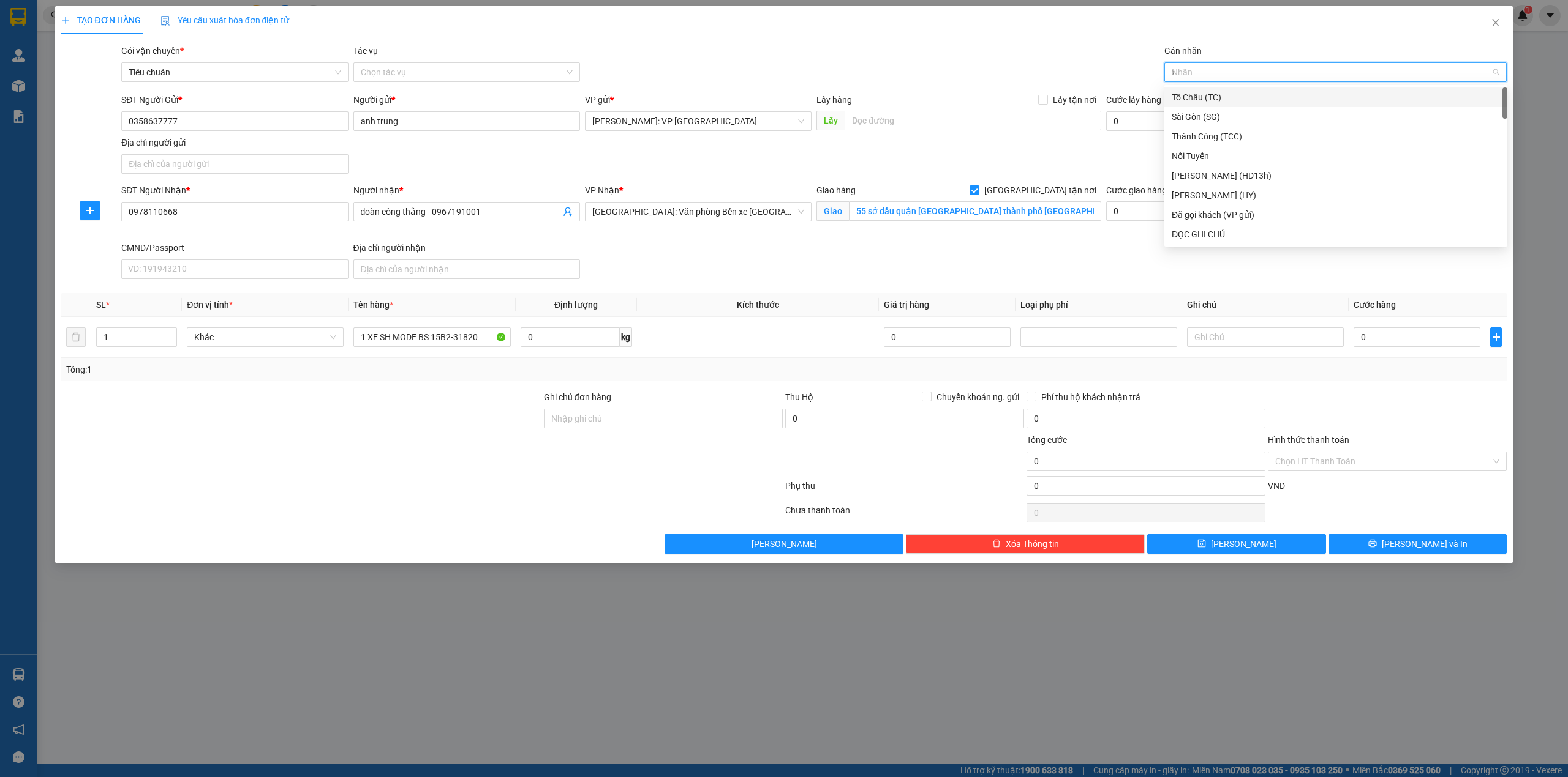
type input "xe"
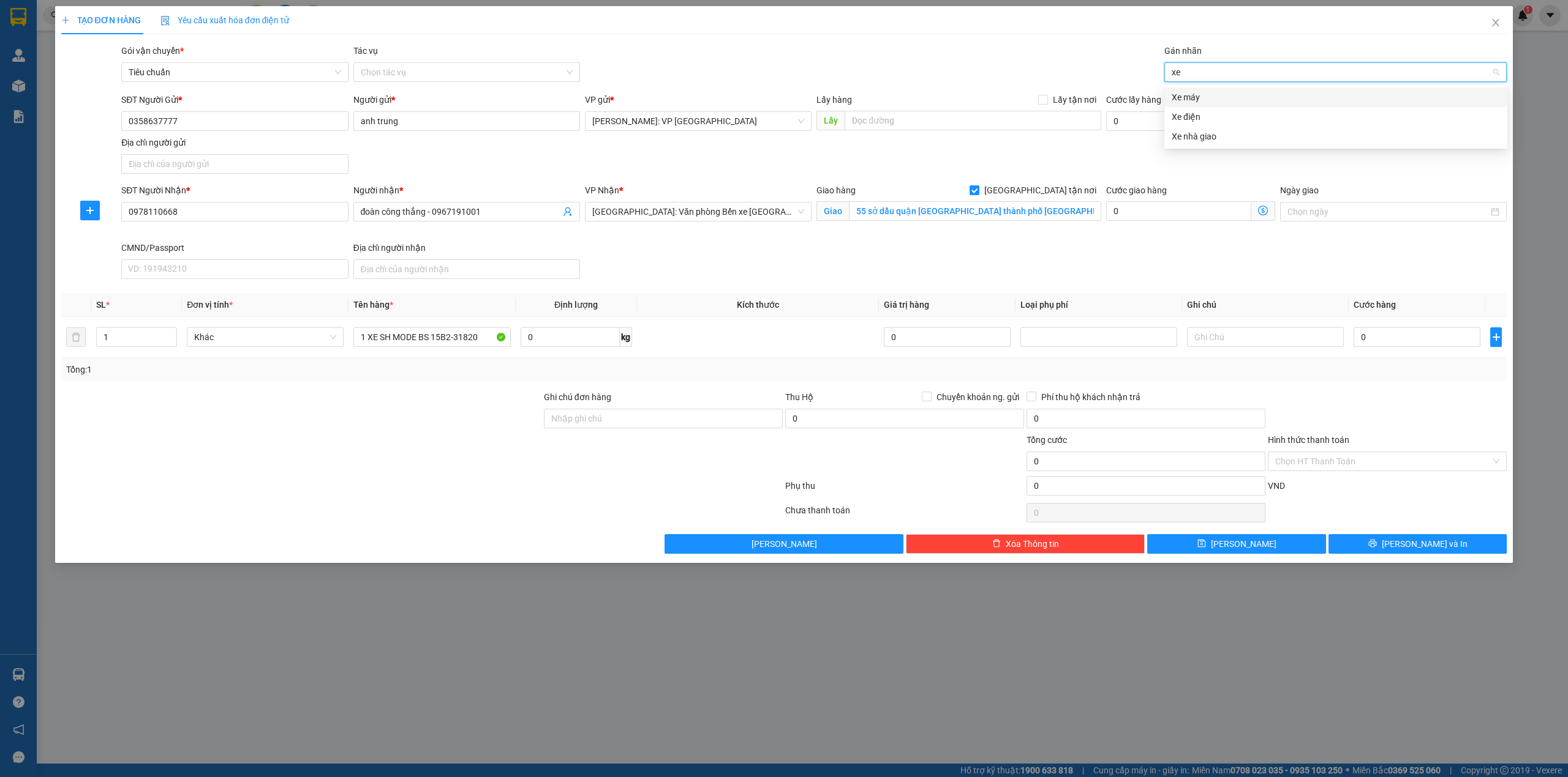
click at [1301, 97] on div "Xe máy" at bounding box center [1335, 97] width 328 height 13
click at [983, 40] on div "TẠO ĐƠN HÀNG Yêu cầu xuất hóa đơn điện tử Transit Pickup Surcharge Ids Transit …" at bounding box center [784, 280] width 1445 height 548
click at [897, 242] on div "[GEOGRAPHIC_DATA] tận nơi Giao 55 sở dầu quận [GEOGRAPHIC_DATA] thành phố [GEOG…" at bounding box center [959, 213] width 290 height 58
click at [671, 238] on div "VP Nhận * [GEOGRAPHIC_DATA]: Văn phòng Bến xe [GEOGRAPHIC_DATA]" at bounding box center [698, 213] width 231 height 58
click at [1425, 343] on input "0" at bounding box center [1417, 337] width 127 height 19
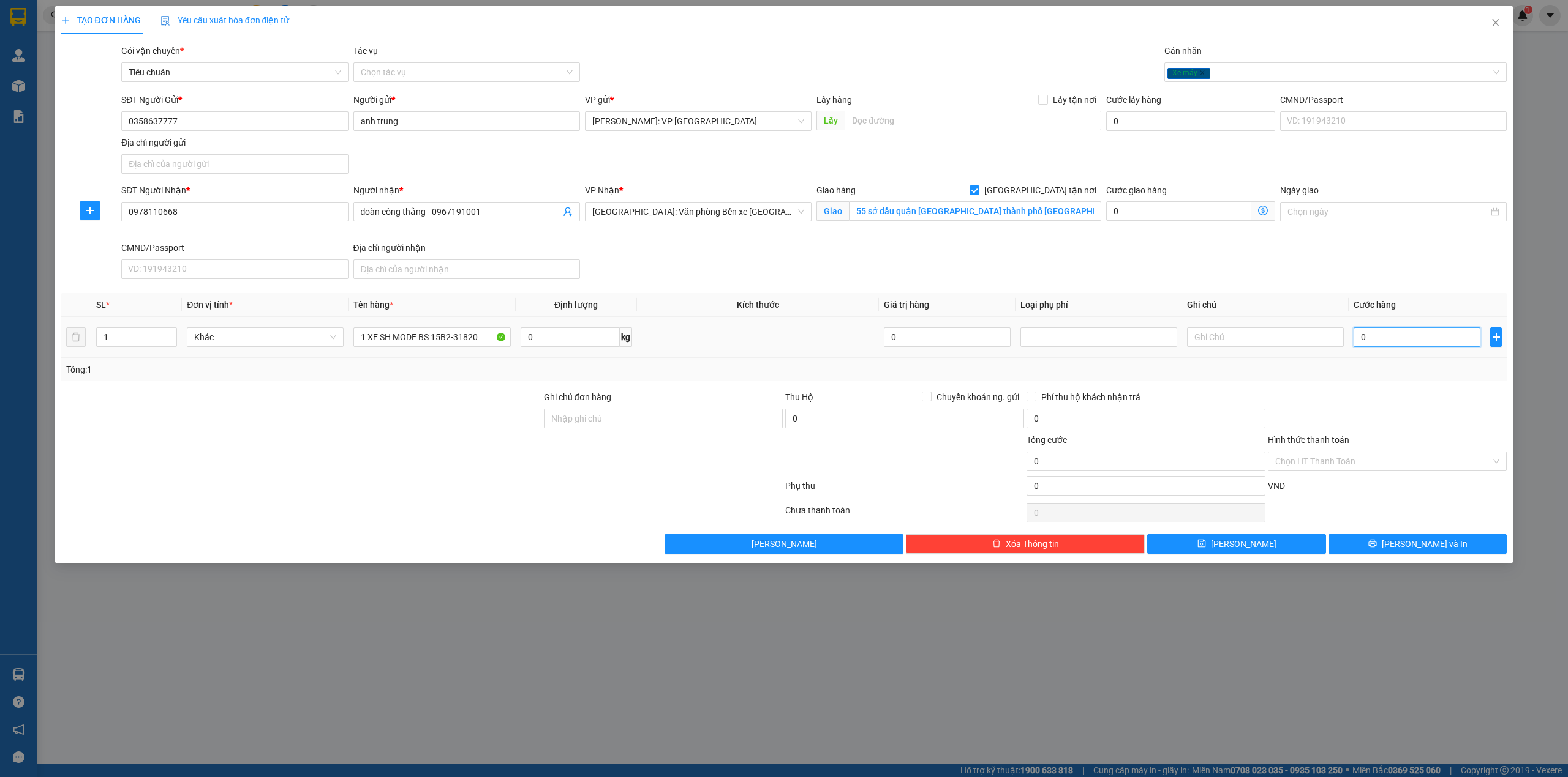
type input "1"
type input "16"
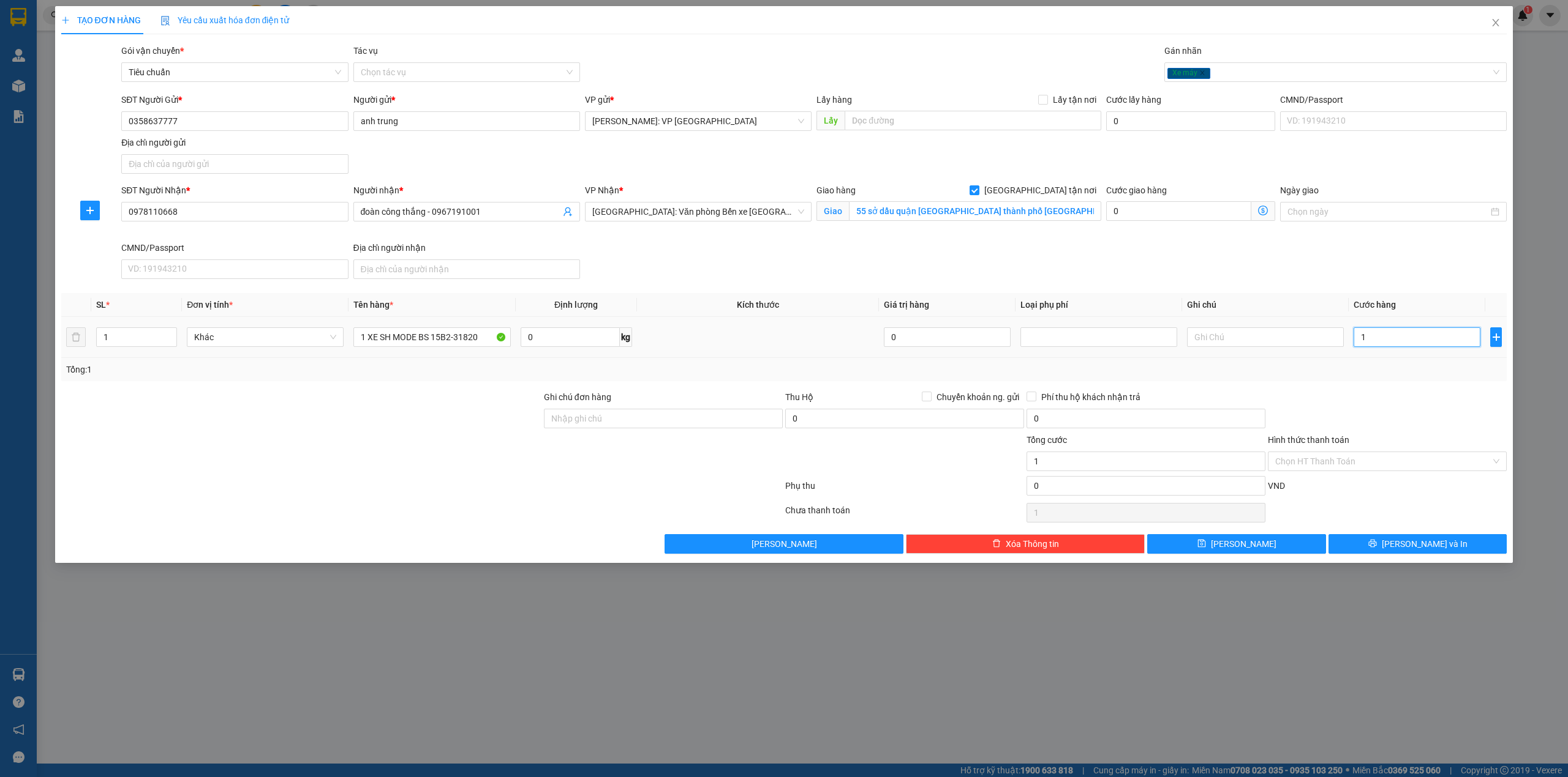
type input "16"
type input "167"
type input "1.670"
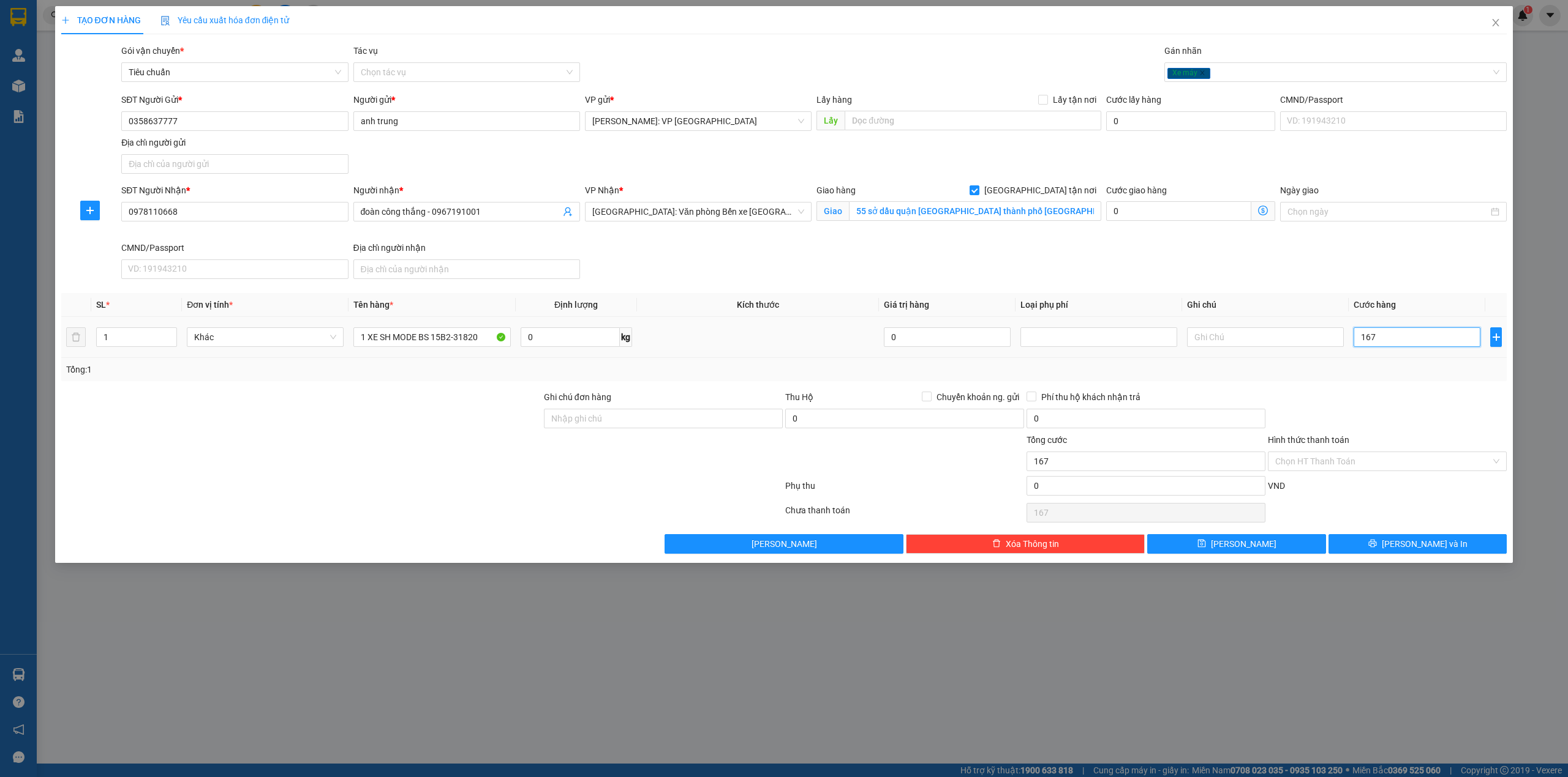
type input "1.670"
type input "16.700"
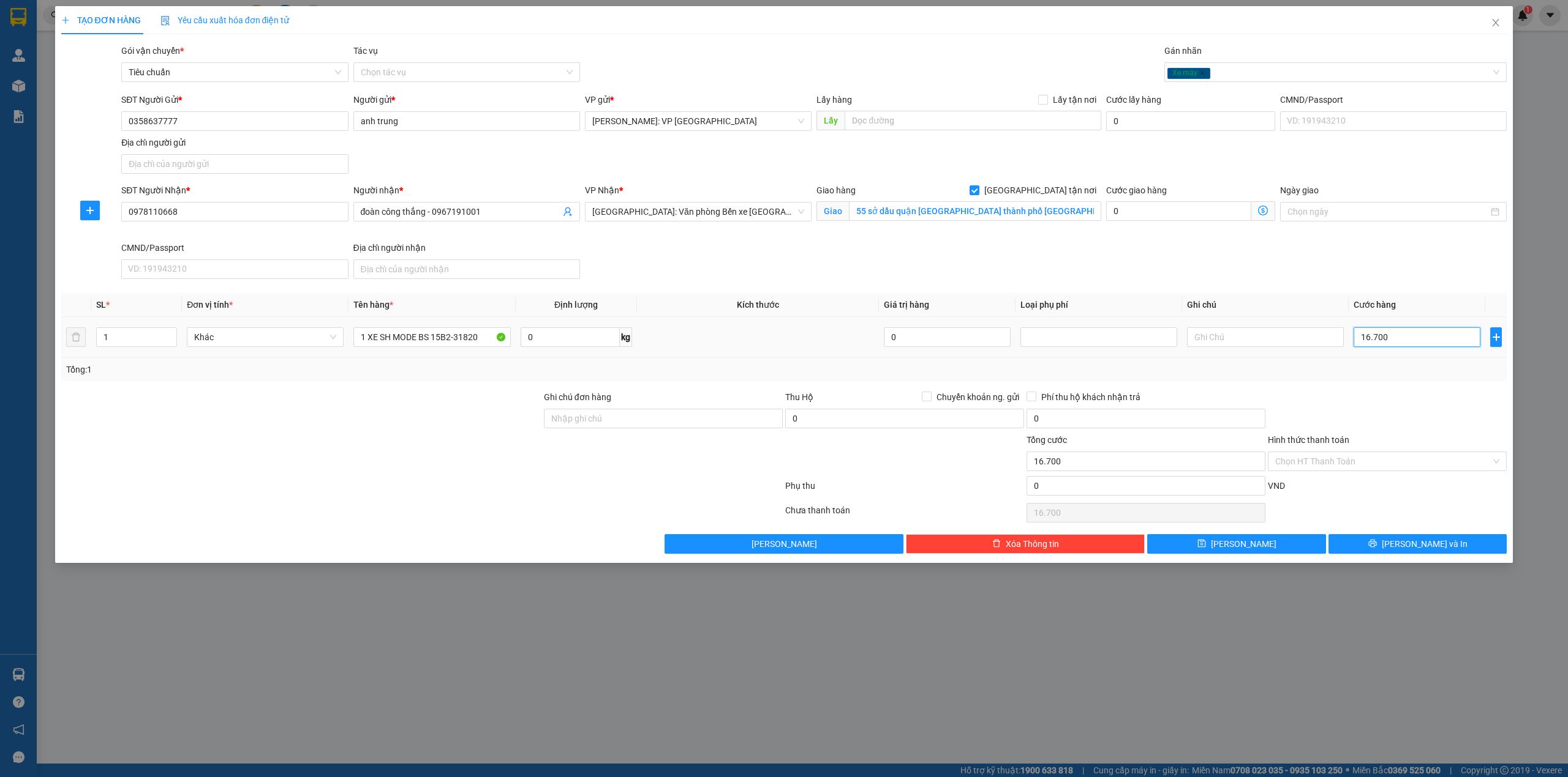
type input "167.000"
type input "1.670.000"
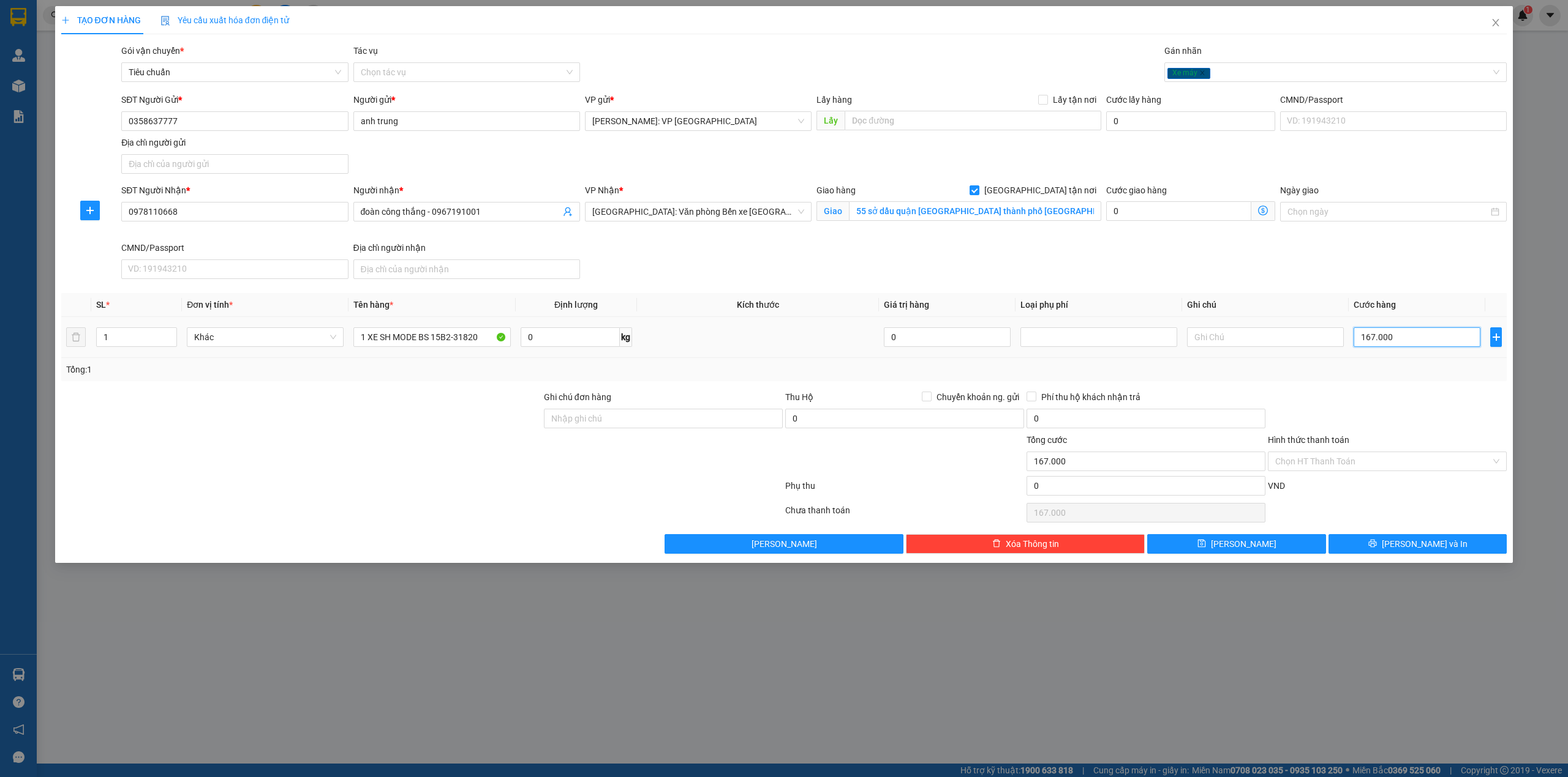
type input "1.670.000"
type input "16.700.000"
type input "1.670.000"
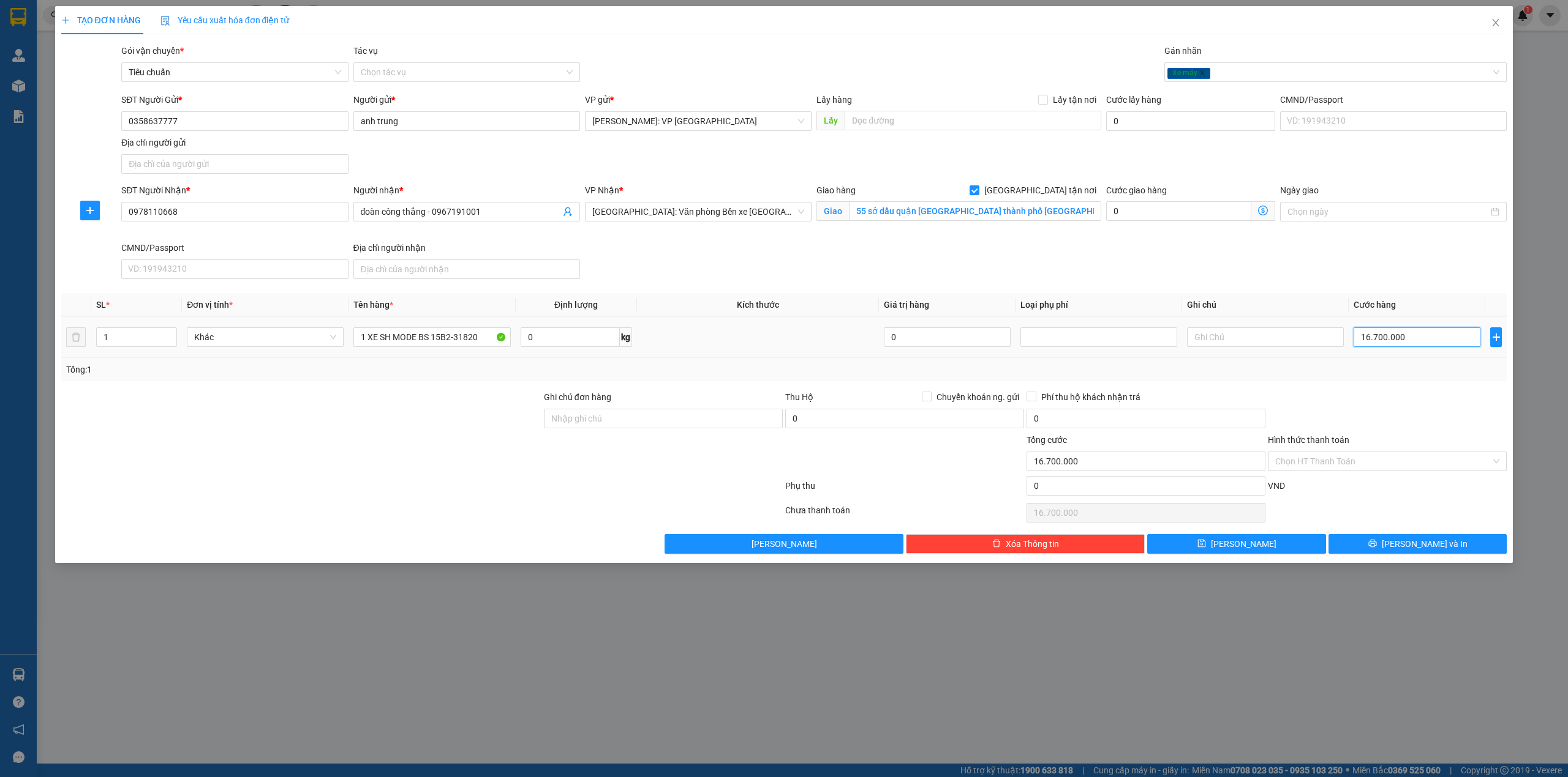
type input "1.670.000"
click at [914, 255] on div "SĐT Người Nhận * 0978110668 Người nhận * đoàn công thắng - 0967191001 VP Nhận *…" at bounding box center [814, 234] width 1390 height 101
click at [647, 277] on div "SĐT Người Nhận * 0978110668 Người nhận * đoàn công thắng - 0967191001 VP Nhận *…" at bounding box center [814, 234] width 1390 height 101
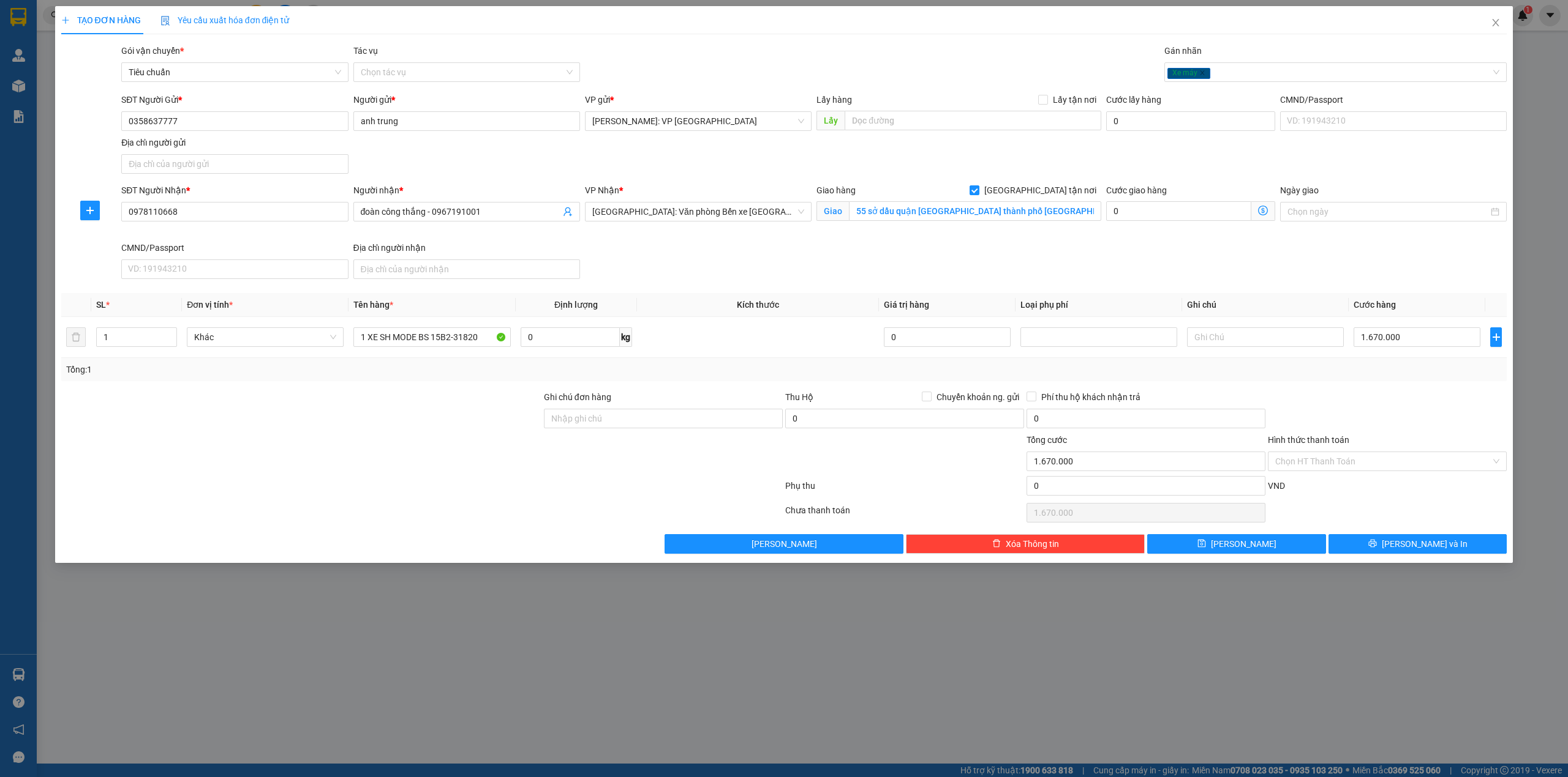
click at [439, 381] on div "Tổng: 1" at bounding box center [784, 369] width 1445 height 24
click at [610, 423] on input "Ghi chú đơn hàng" at bounding box center [663, 418] width 239 height 19
type input "1 chìa khóa, cavet khách giữ"
click at [441, 445] on div at bounding box center [301, 454] width 482 height 43
click at [1419, 392] on div "Transit Pickup Surcharge Ids Transit Deliver Surcharge Ids Transit Deliver Surc…" at bounding box center [784, 298] width 1445 height 510
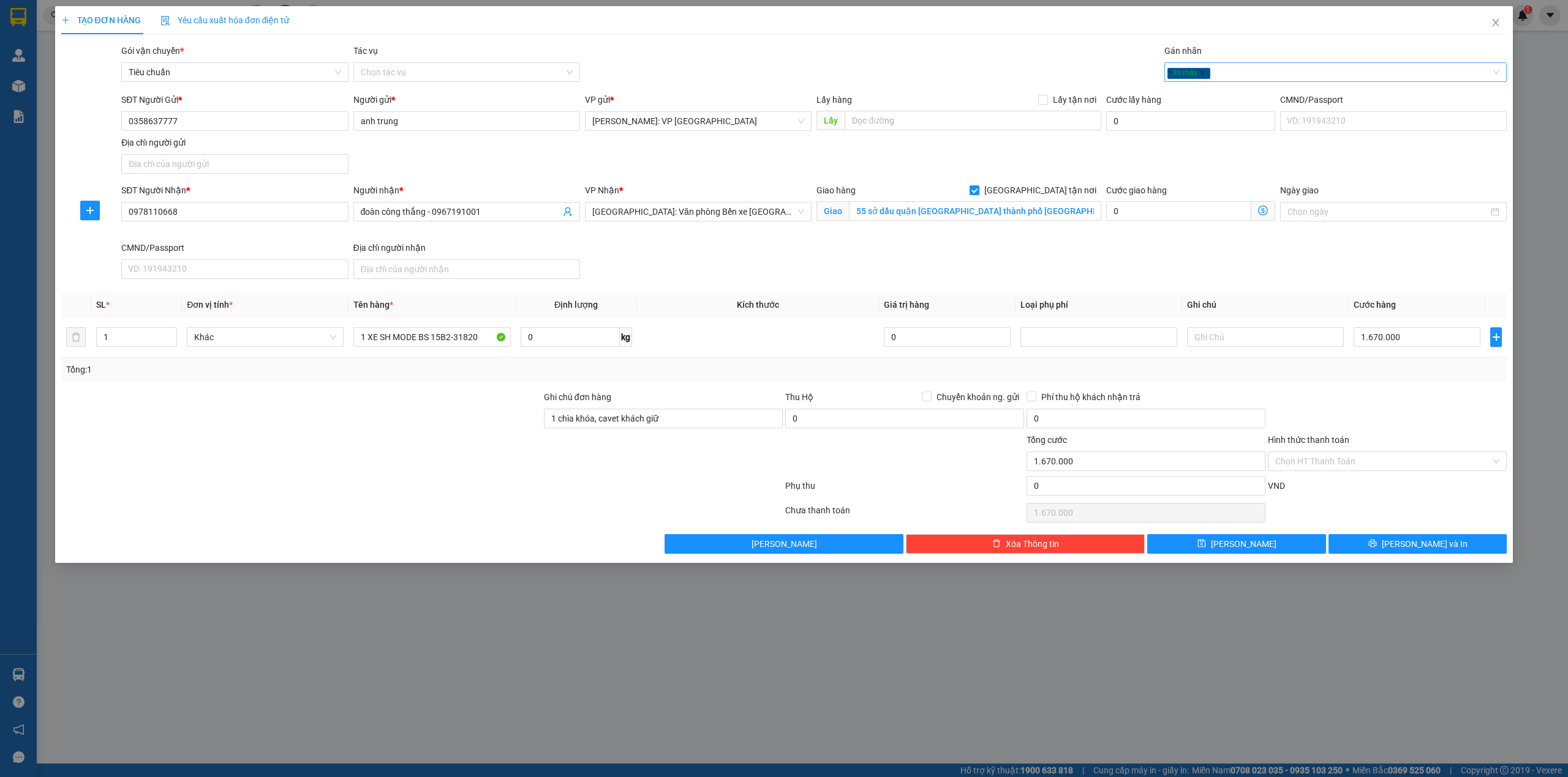
click at [1317, 72] on div "Xe máy" at bounding box center [1329, 72] width 325 height 15
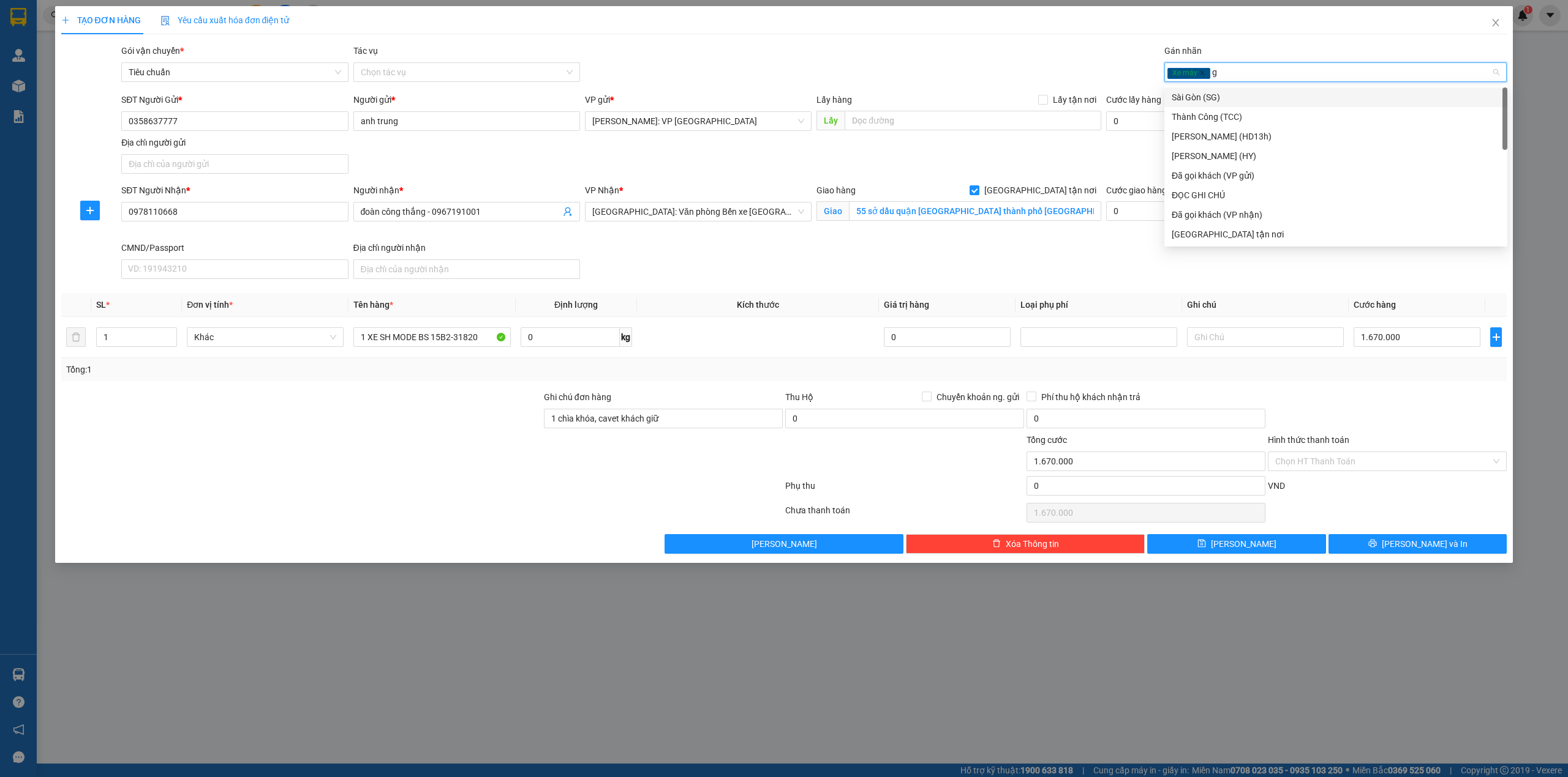
type input "gi"
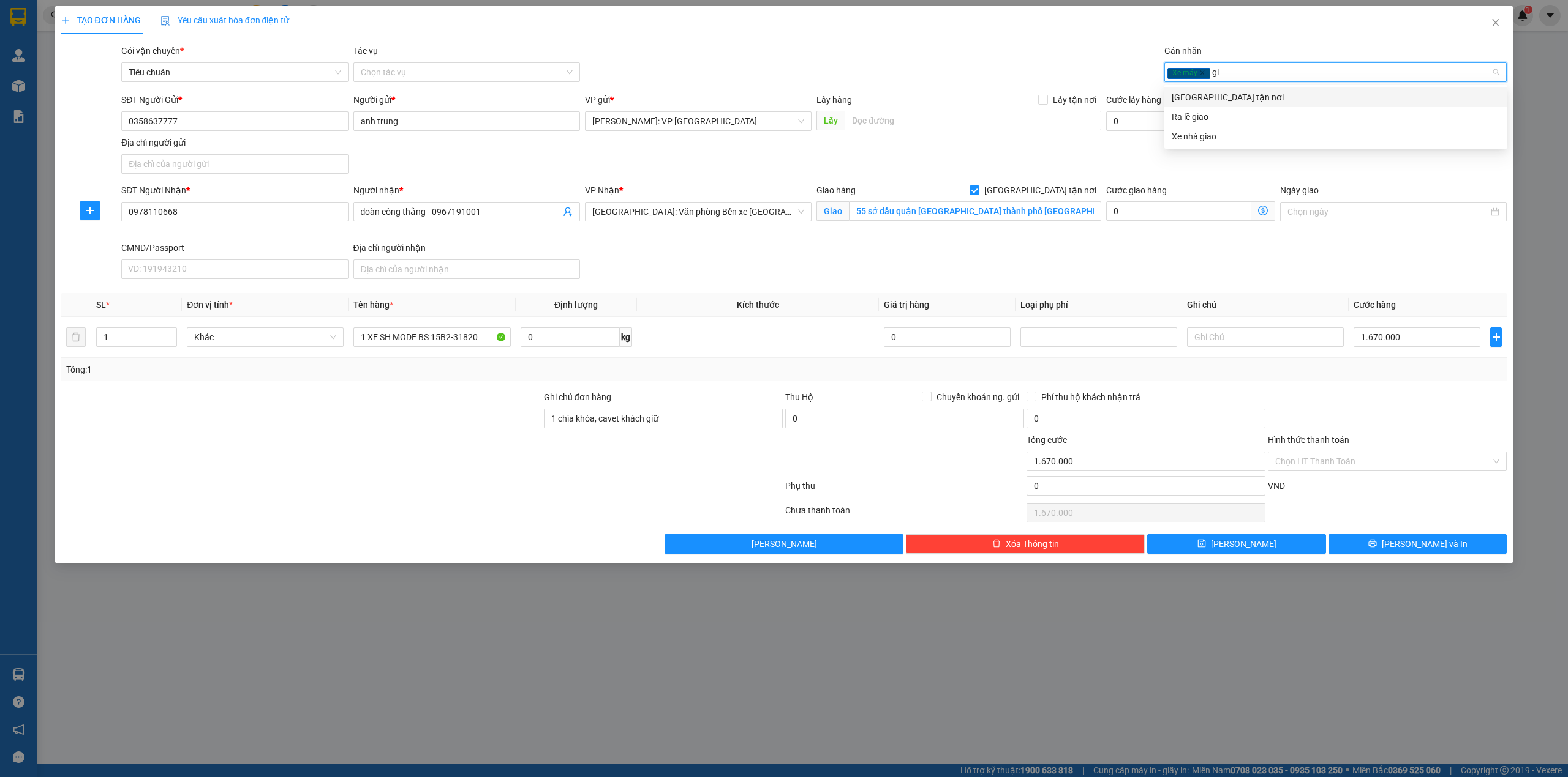
click at [1309, 94] on div "[GEOGRAPHIC_DATA] tận nơi" at bounding box center [1335, 97] width 328 height 13
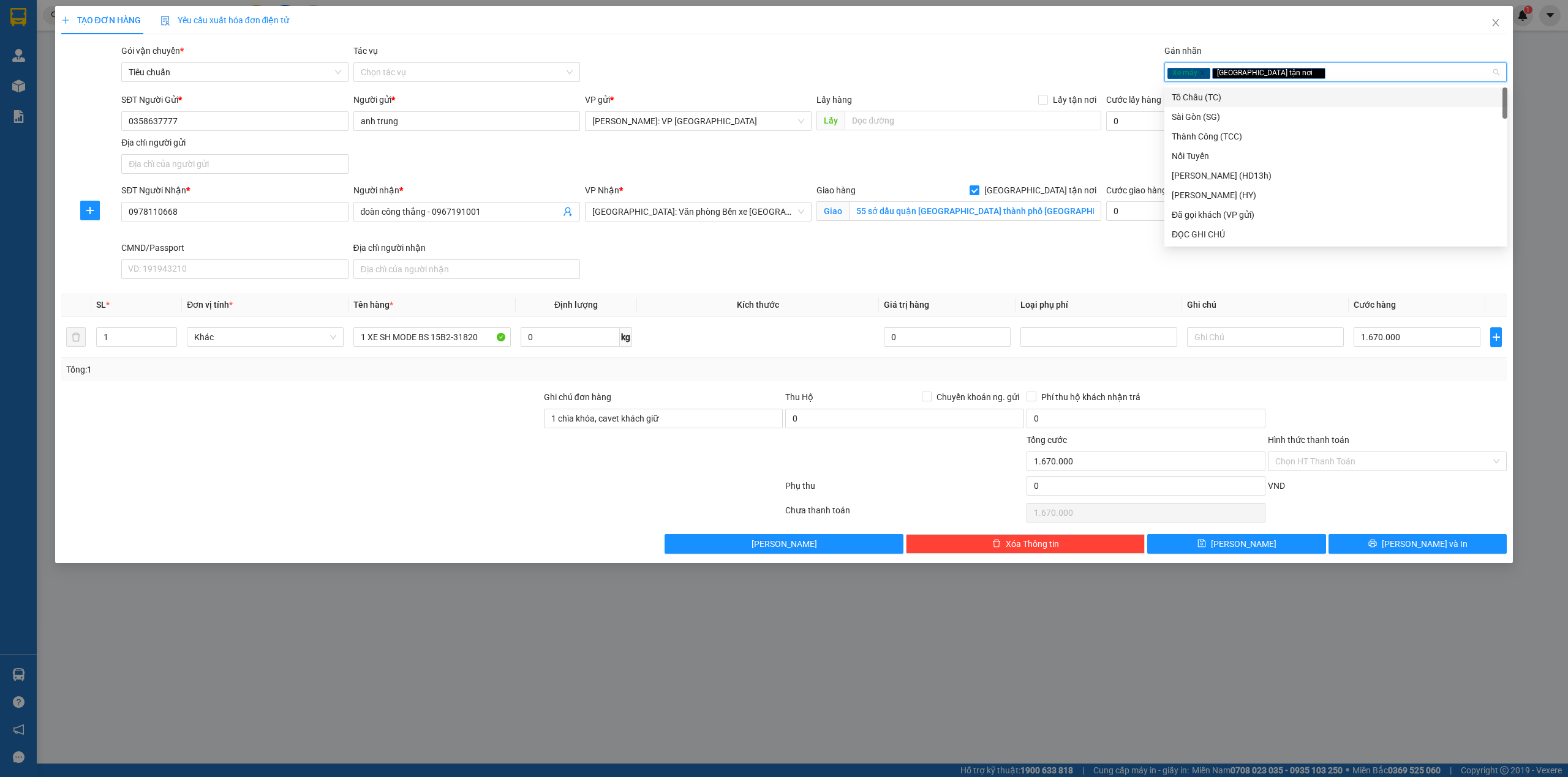
click at [893, 45] on div "Gói vận chuyển * Tiêu chuẩn Tác vụ Chọn tác vụ Gán nhãn Xe máy Giao tận nơi" at bounding box center [814, 65] width 1390 height 43
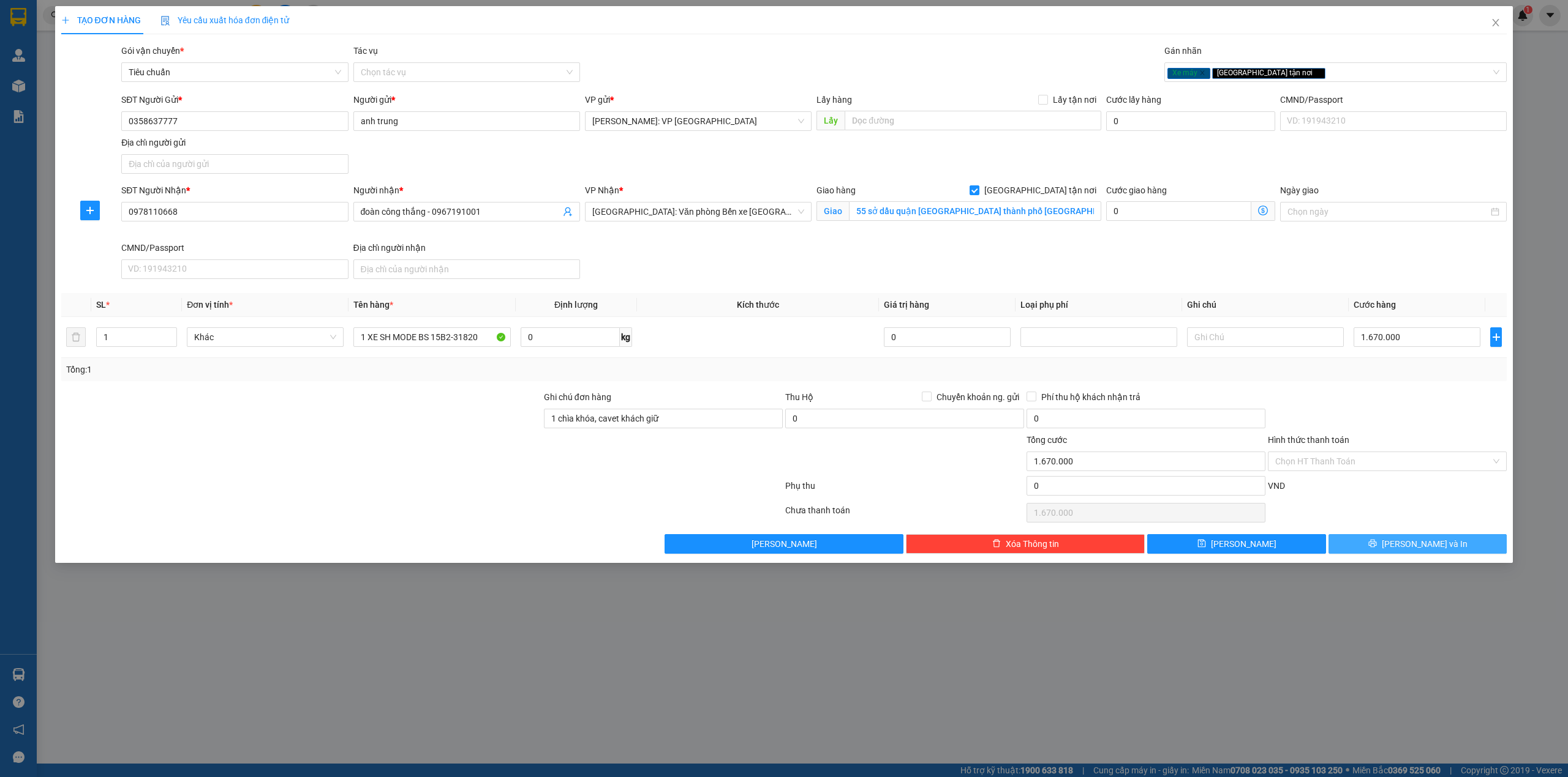
click at [1381, 537] on button "[PERSON_NAME] và In" at bounding box center [1417, 544] width 179 height 19
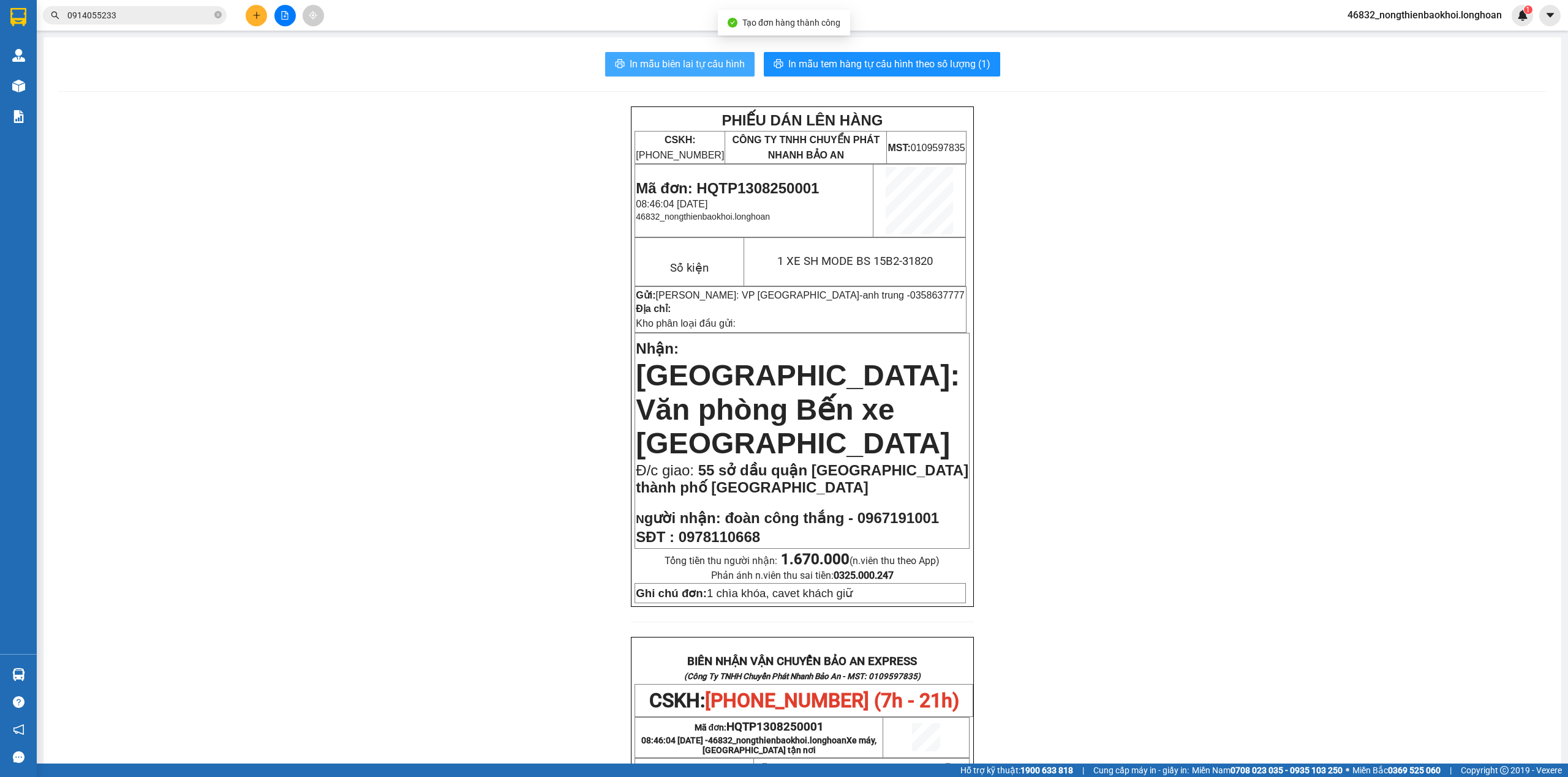
click at [665, 61] on span "In mẫu biên lai tự cấu hình" at bounding box center [687, 63] width 116 height 15
click at [555, 285] on div "PHIẾU DÁN LÊN HÀNG CSKH: [PHONE_NUMBER] CÔNG TY TNHH CHUYỂN PHÁT NHANH BẢO AN M…" at bounding box center [802, 696] width 1488 height 1180
click at [527, 286] on div "PHIẾU DÁN LÊN HÀNG CSKH: [PHONE_NUMBER] CÔNG TY TNHH CHUYỂN PHÁT NHANH BẢO AN M…" at bounding box center [802, 696] width 1488 height 1180
click at [853, 60] on span "In mẫu tem hàng tự cấu hình theo số lượng (1)" at bounding box center [889, 63] width 202 height 15
click at [542, 449] on div "PHIẾU DÁN LÊN HÀNG CSKH: [PHONE_NUMBER] CÔNG TY TNHH CHUYỂN PHÁT NHANH BẢO AN M…" at bounding box center [802, 696] width 1488 height 1180
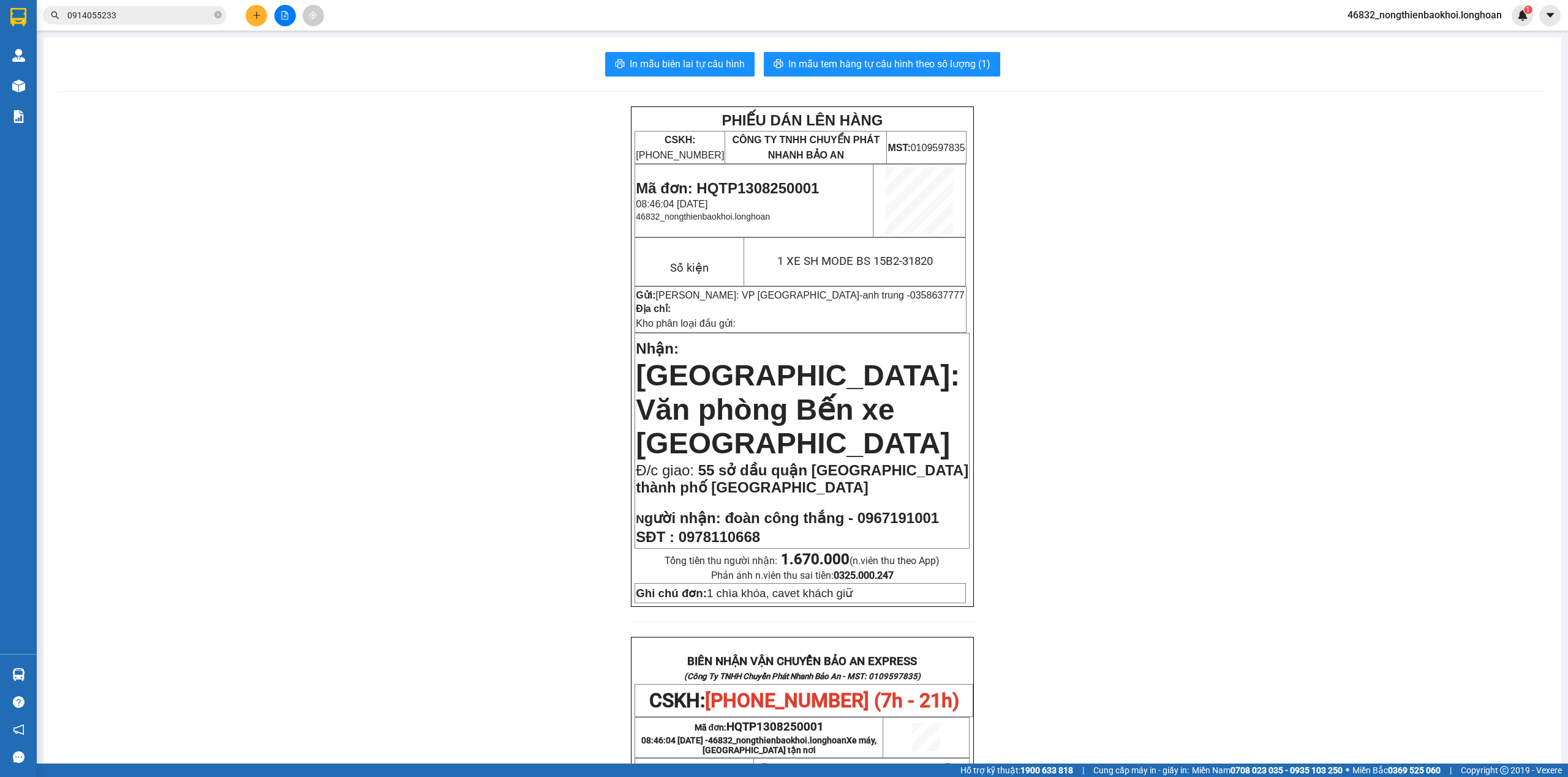
scroll to position [163, 0]
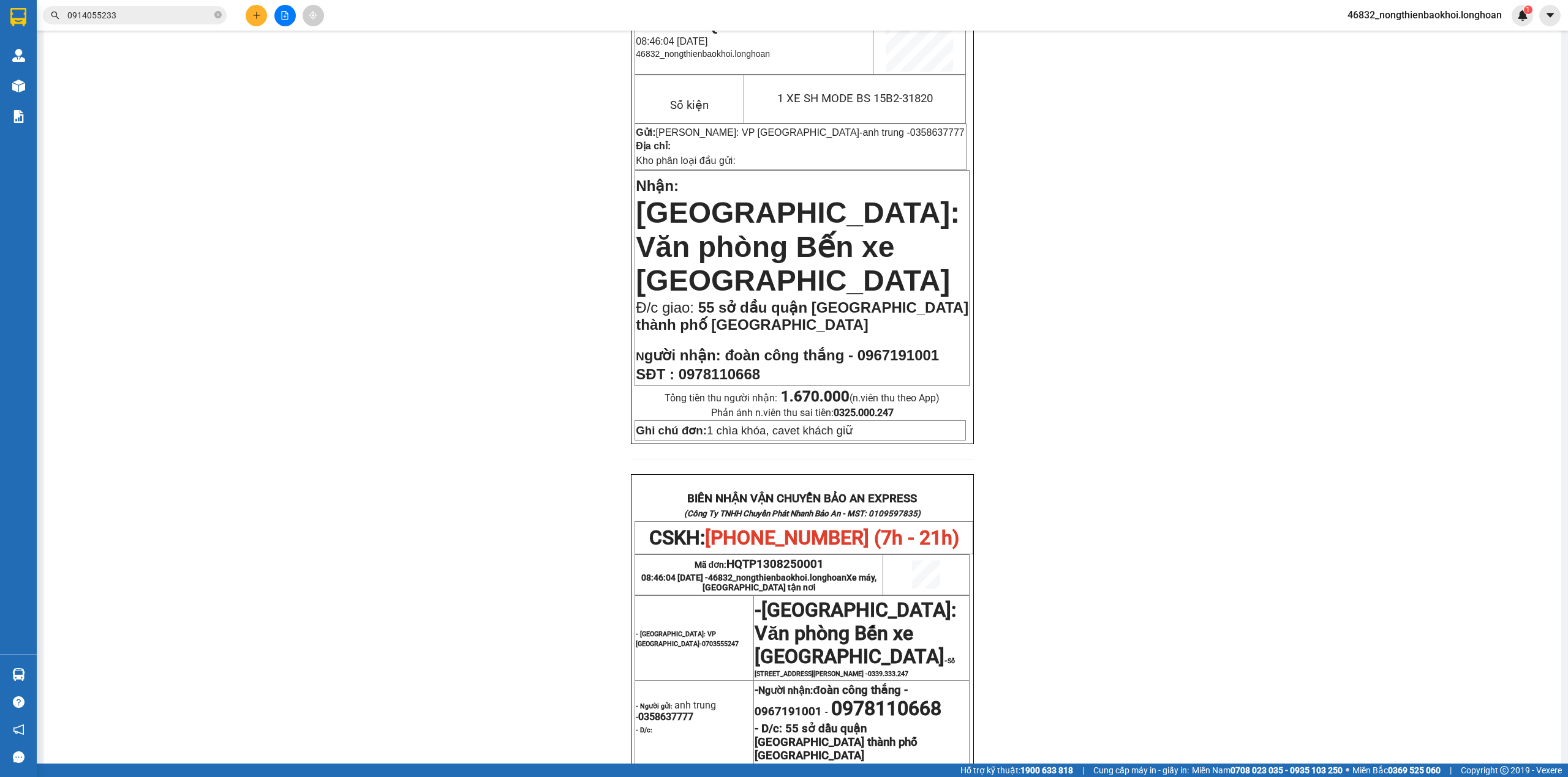
drag, startPoint x: 577, startPoint y: 172, endPoint x: 557, endPoint y: 189, distance: 26.2
click at [573, 180] on div "PHIẾU DÁN LÊN HÀNG CSKH: [PHONE_NUMBER] CÔNG TY TNHH CHUYỂN PHÁT NHANH BẢO AN M…" at bounding box center [802, 534] width 1488 height 1180
click at [439, 231] on div "PHIẾU DÁN LÊN HÀNG CSKH: [PHONE_NUMBER] CÔNG TY TNHH CHUYỂN PHÁT NHANH BẢO AN M…" at bounding box center [802, 534] width 1488 height 1180
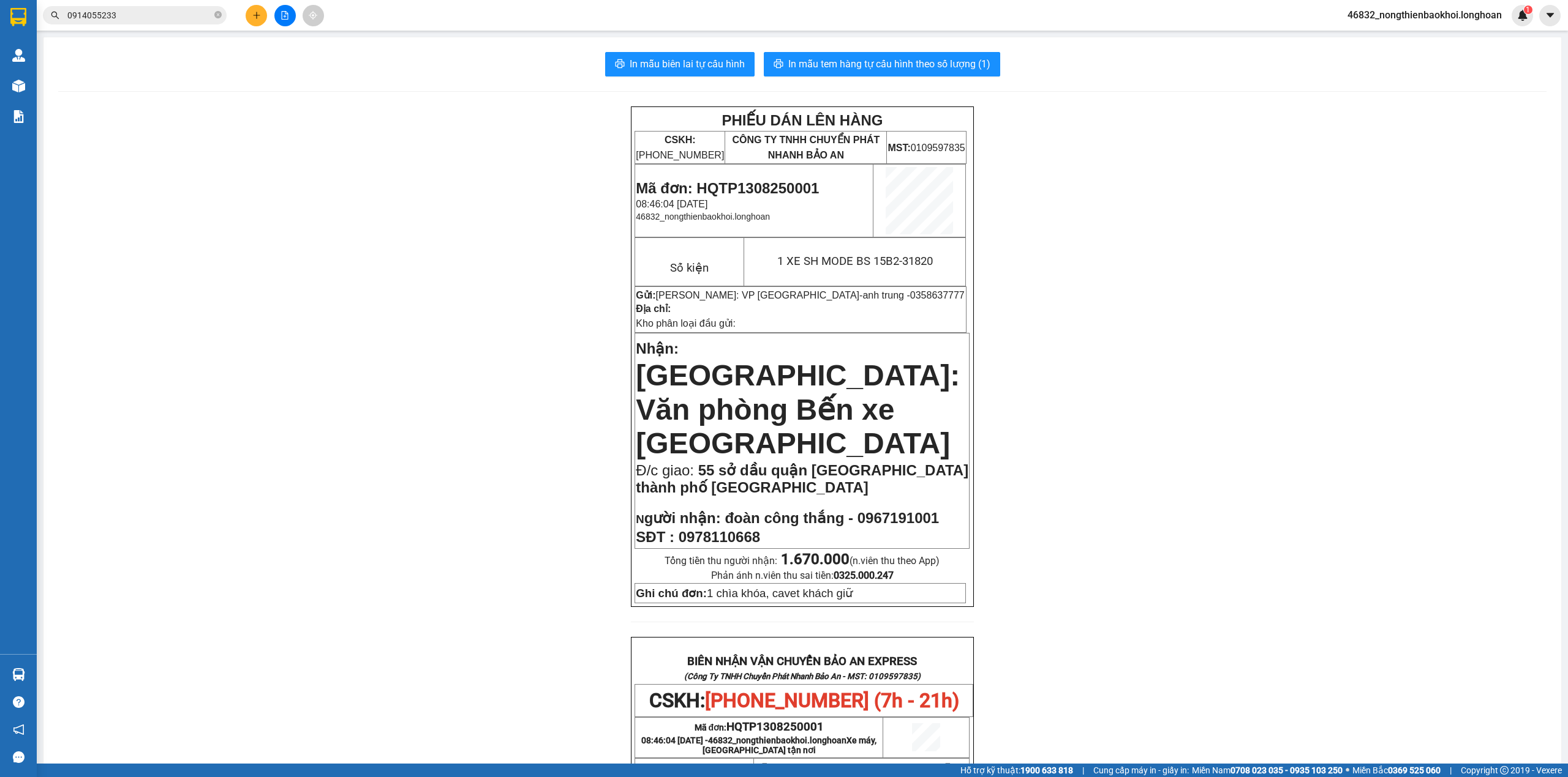
click at [474, 503] on div "PHIẾU DÁN LÊN HÀNG CSKH: [PHONE_NUMBER] CÔNG TY TNHH CHUYỂN PHÁT NHANH BẢO AN M…" at bounding box center [802, 696] width 1488 height 1180
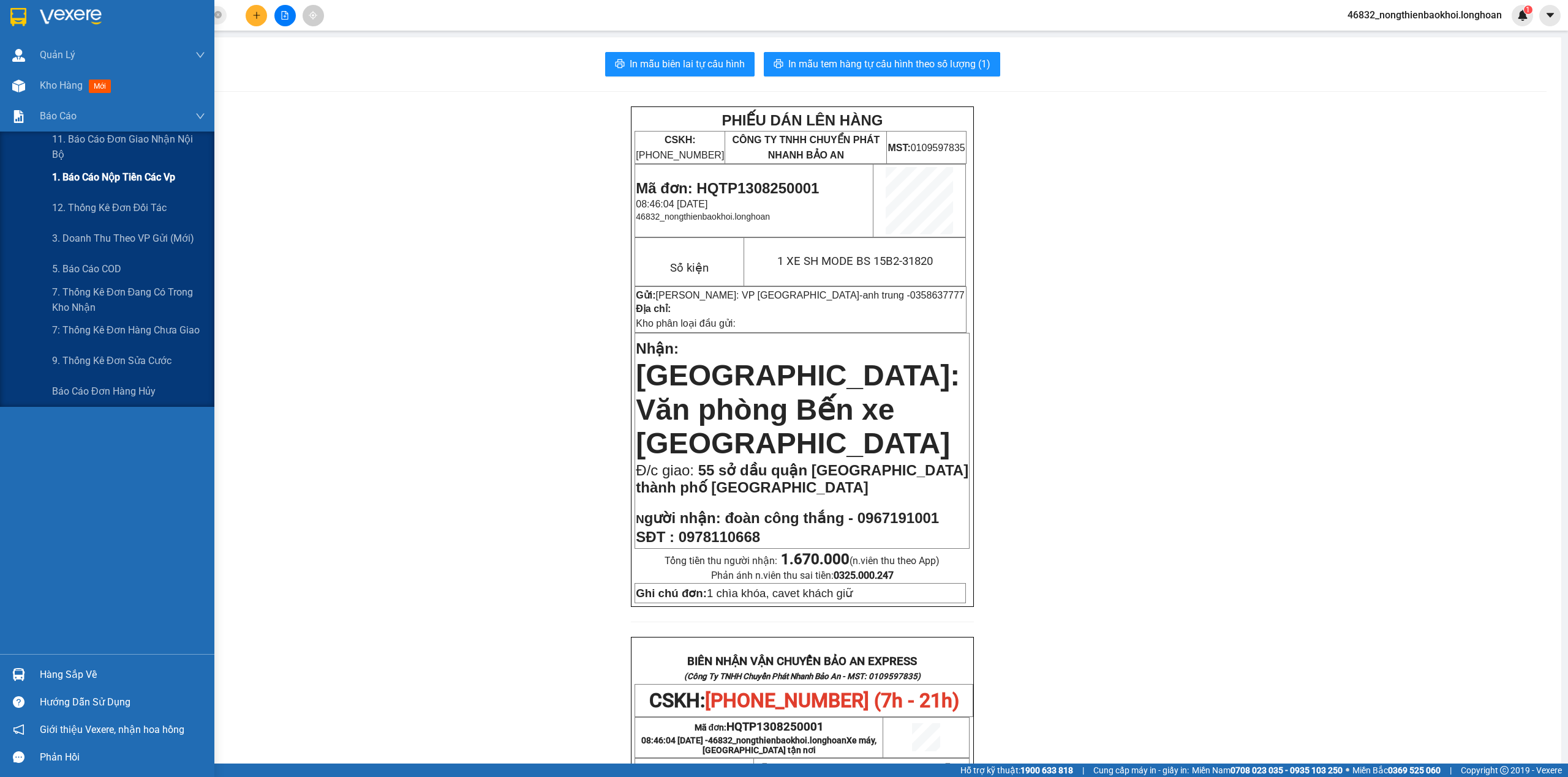
click at [150, 172] on span "1. Báo cáo nộp tiền các vp" at bounding box center [113, 177] width 123 height 15
